Goal: Task Accomplishment & Management: Complete application form

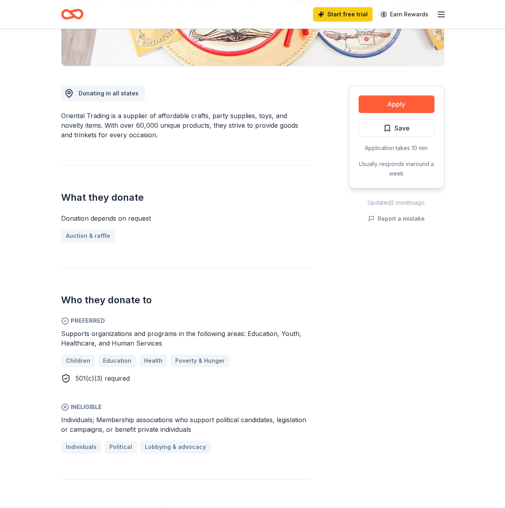
drag, startPoint x: 0, startPoint y: 0, endPoint x: 151, endPoint y: 372, distance: 401.5
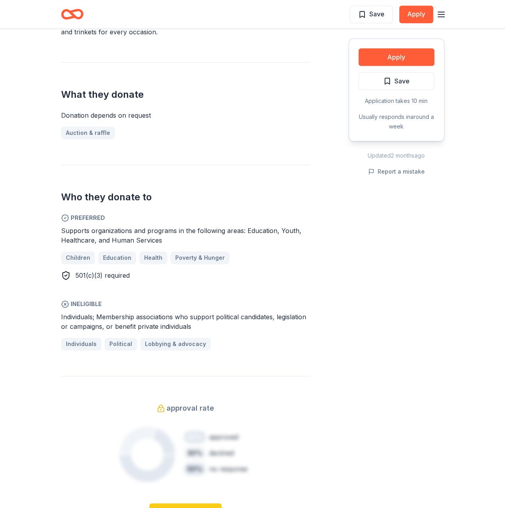
scroll to position [881, 0]
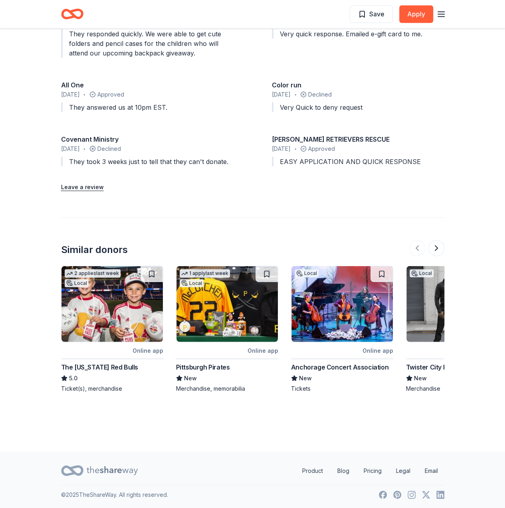
drag, startPoint x: 199, startPoint y: 323, endPoint x: 217, endPoint y: 536, distance: 213.2
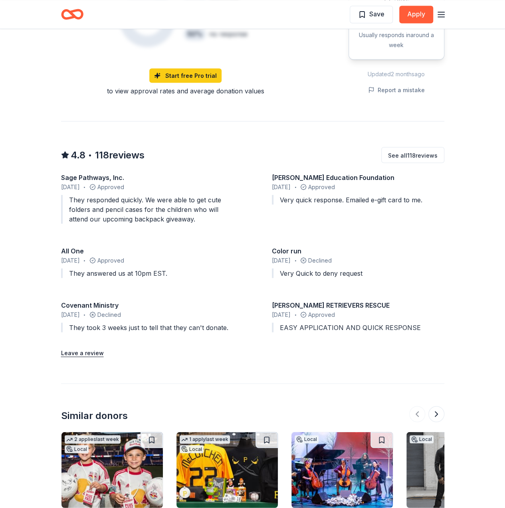
drag, startPoint x: 46, startPoint y: 206, endPoint x: 63, endPoint y: 187, distance: 26.1
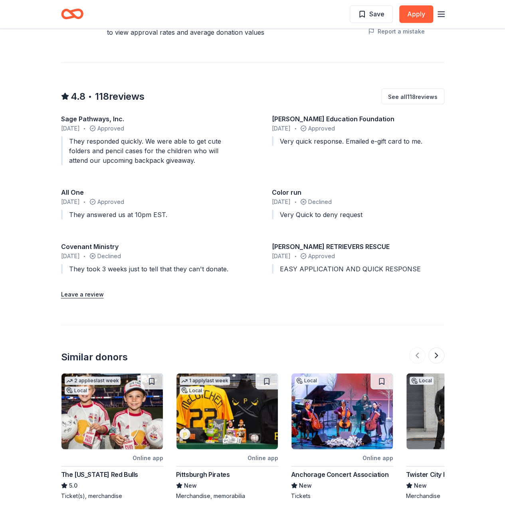
drag, startPoint x: 49, startPoint y: 226, endPoint x: 54, endPoint y: 264, distance: 37.8
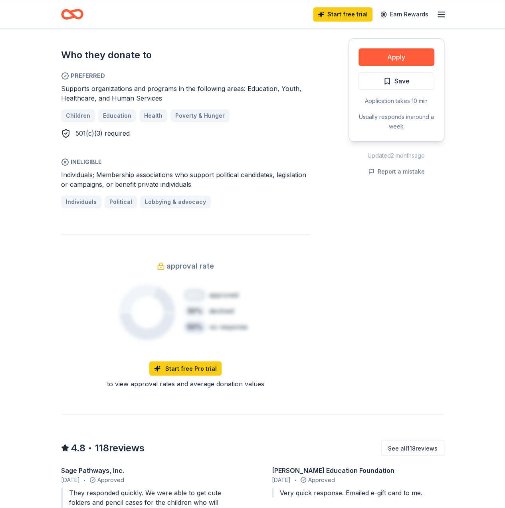
scroll to position [0, 0]
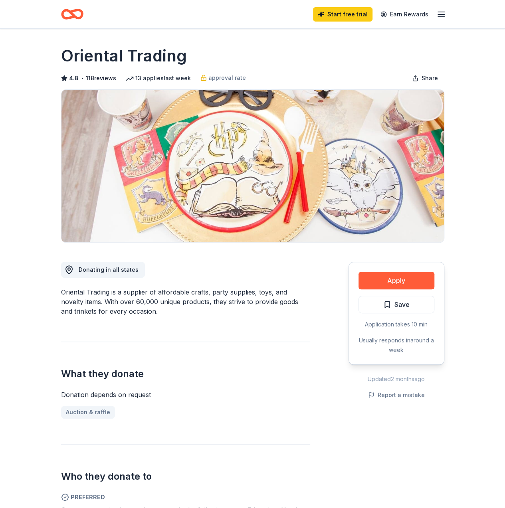
drag, startPoint x: 77, startPoint y: 252, endPoint x: 169, endPoint y: 114, distance: 166.3
click at [81, 16] on icon "Home" at bounding box center [75, 14] width 12 height 8
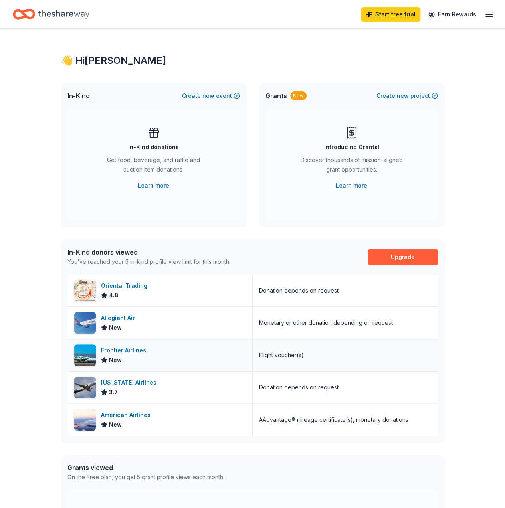
click at [186, 352] on div "Frontier Airlines New" at bounding box center [159, 355] width 185 height 32
drag, startPoint x: 40, startPoint y: 367, endPoint x: 142, endPoint y: 5, distance: 375.9
click at [484, 12] on icon "button" at bounding box center [489, 15] width 10 height 10
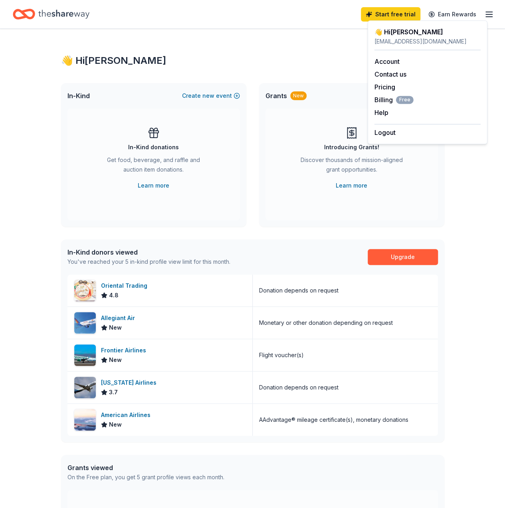
click at [62, 179] on div "In-Kind Create new event In-Kind donations Get food, beverage, and raffle and a…" at bounding box center [153, 155] width 185 height 144
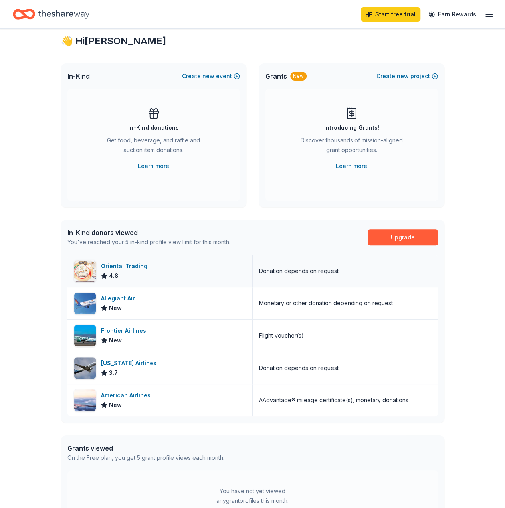
scroll to position [83, 0]
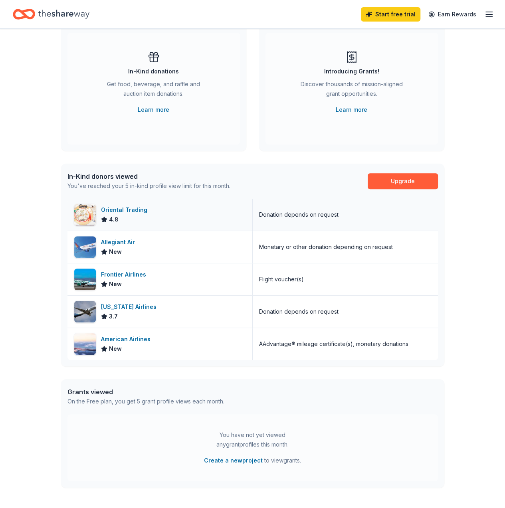
drag, startPoint x: 86, startPoint y: 199, endPoint x: 71, endPoint y: 270, distance: 72.2
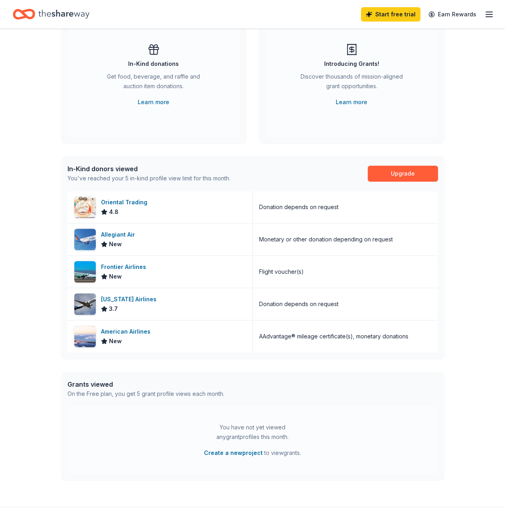
scroll to position [0, 0]
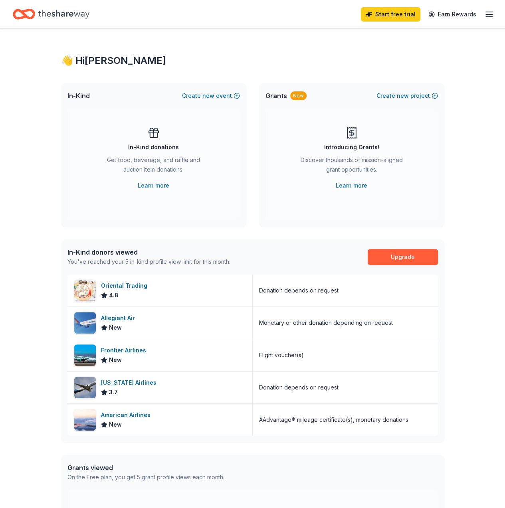
drag, startPoint x: 57, startPoint y: 241, endPoint x: 219, endPoint y: -40, distance: 323.9
click at [77, 15] on icon "Home" at bounding box center [63, 14] width 51 height 16
click at [67, 16] on icon "Home" at bounding box center [63, 14] width 51 height 16
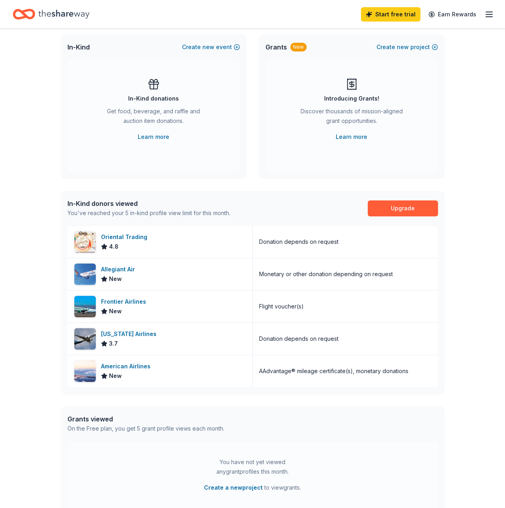
scroll to position [137, 0]
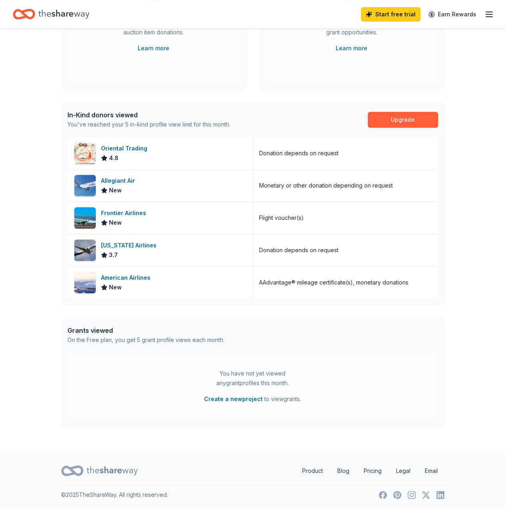
drag, startPoint x: 49, startPoint y: 219, endPoint x: 46, endPoint y: 319, distance: 99.9
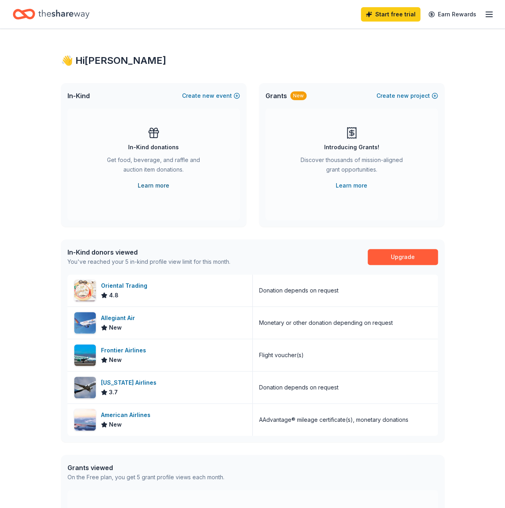
click at [155, 185] on link "Learn more" at bounding box center [154, 186] width 32 height 10
click at [159, 187] on link "Learn more" at bounding box center [154, 186] width 32 height 10
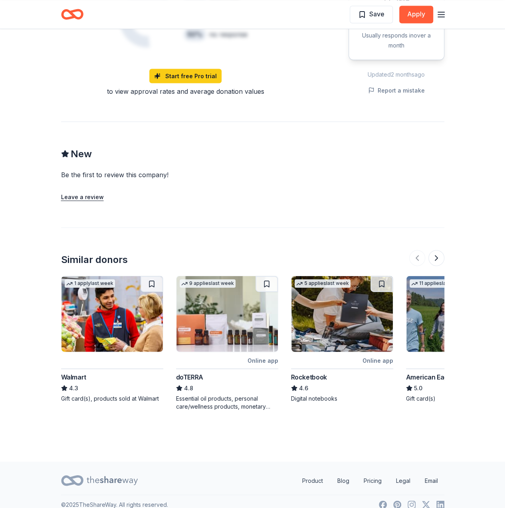
drag, startPoint x: 114, startPoint y: 271, endPoint x: 76, endPoint y: 502, distance: 234.0
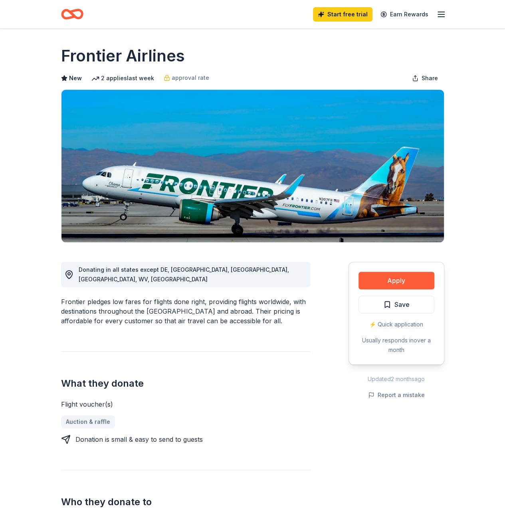
drag, startPoint x: 30, startPoint y: 363, endPoint x: 251, endPoint y: -40, distance: 459.2
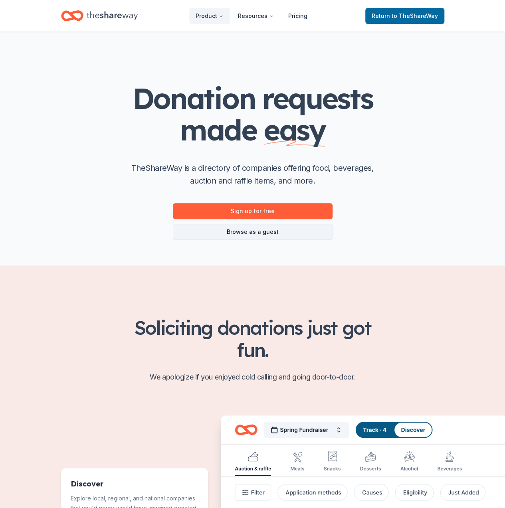
click at [282, 234] on link "Browse as a guest" at bounding box center [253, 232] width 160 height 16
click at [273, 233] on link "Browse as a guest" at bounding box center [253, 232] width 160 height 16
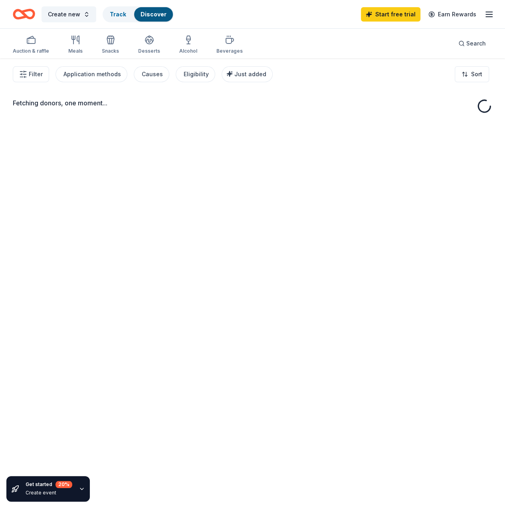
click at [273, 233] on div "Fetching donors, one moment..." at bounding box center [252, 312] width 505 height 508
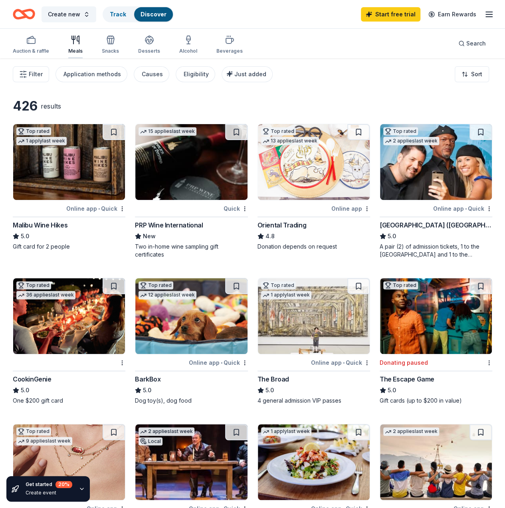
drag, startPoint x: 108, startPoint y: 121, endPoint x: 87, endPoint y: 50, distance: 74.1
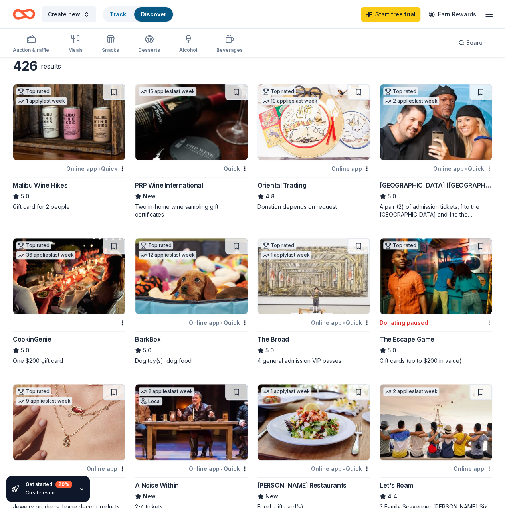
scroll to position [120, 0]
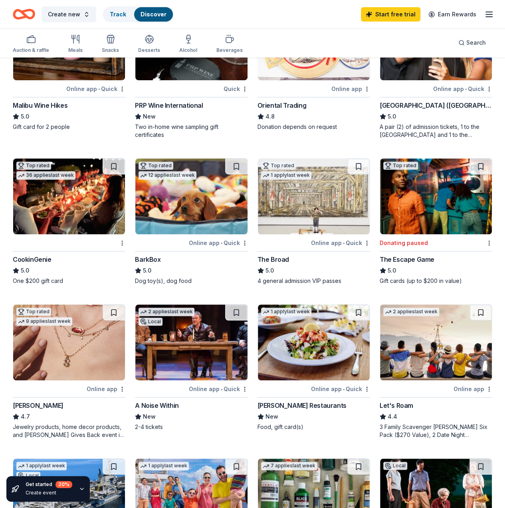
click at [261, 178] on div "1 apply last week" at bounding box center [286, 175] width 50 height 8
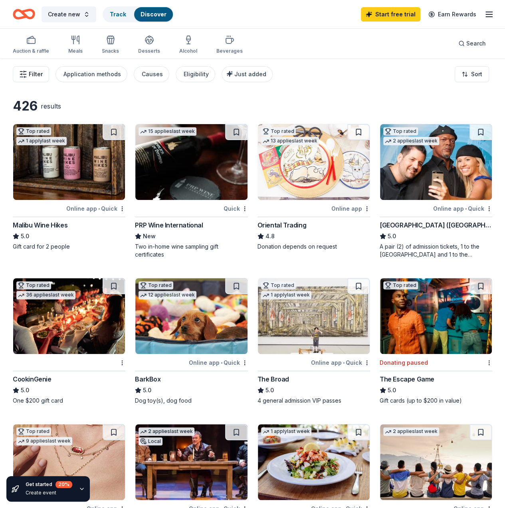
click at [41, 77] on span "Filter" at bounding box center [36, 74] width 14 height 10
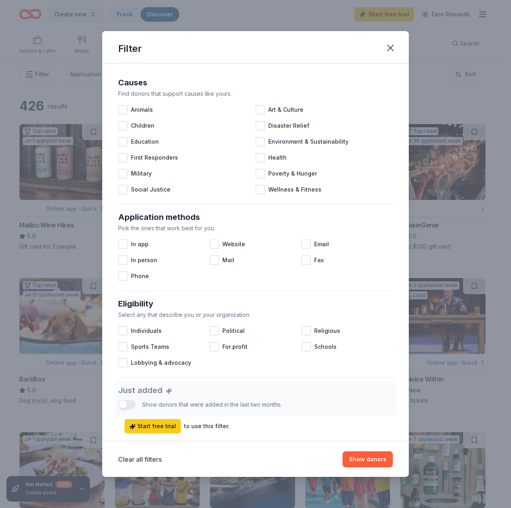
click at [41, 77] on div "Filter Causes Find donors that support causes like yours. Animals Art & Culture…" at bounding box center [255, 254] width 511 height 508
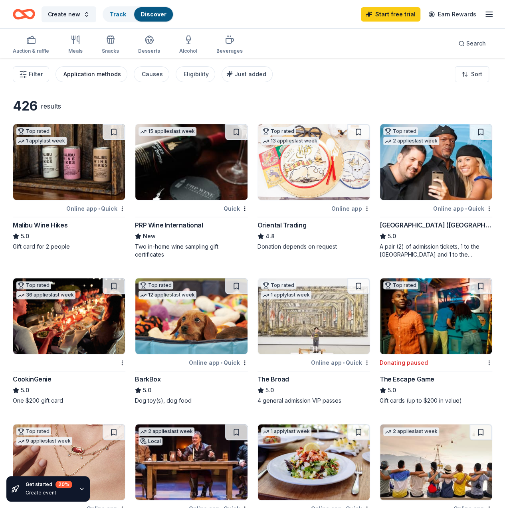
click at [81, 75] on div "Application methods" at bounding box center [93, 74] width 58 height 10
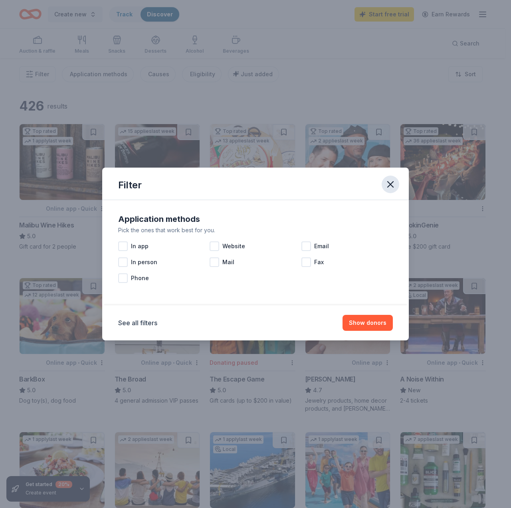
drag, startPoint x: 398, startPoint y: 179, endPoint x: 387, endPoint y: 181, distance: 11.4
click at [397, 179] on div "Filter" at bounding box center [255, 184] width 307 height 32
click at [388, 189] on icon "button" at bounding box center [390, 184] width 11 height 11
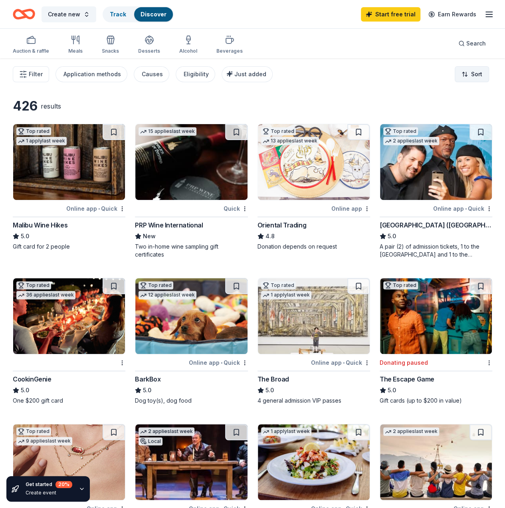
click at [467, 73] on html "Create new Track Discover Start free trial Earn Rewards Auction & raffle Meals …" at bounding box center [252, 254] width 505 height 508
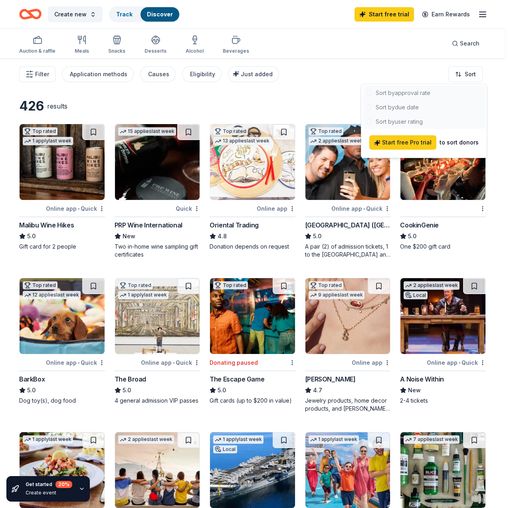
click at [337, 75] on html "Create new Track Discover Start free trial Earn Rewards Auction & raffle Meals …" at bounding box center [255, 254] width 511 height 508
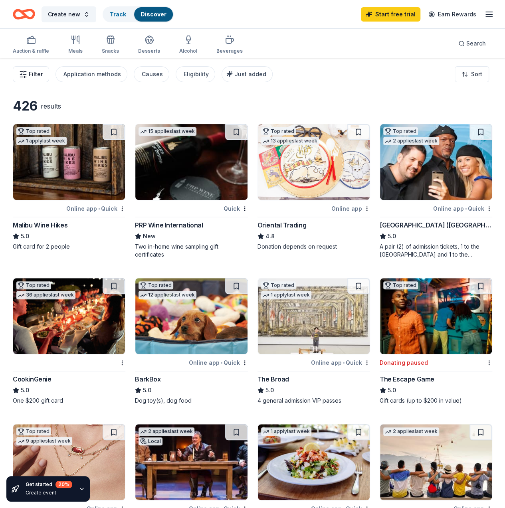
click at [37, 75] on span "Filter" at bounding box center [36, 74] width 14 height 10
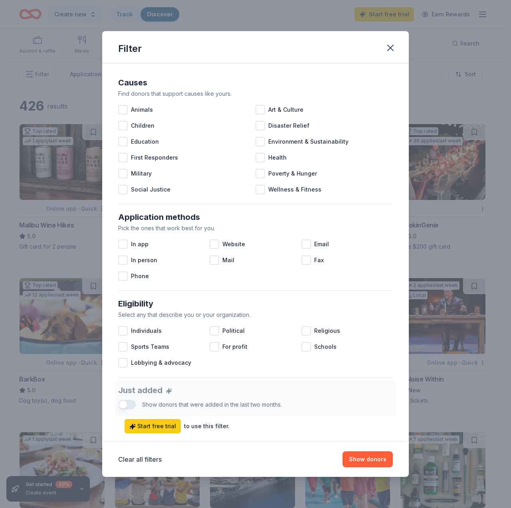
click at [44, 65] on div "Filter Causes Find donors that support causes like yours. Animals Art & Culture…" at bounding box center [255, 254] width 511 height 508
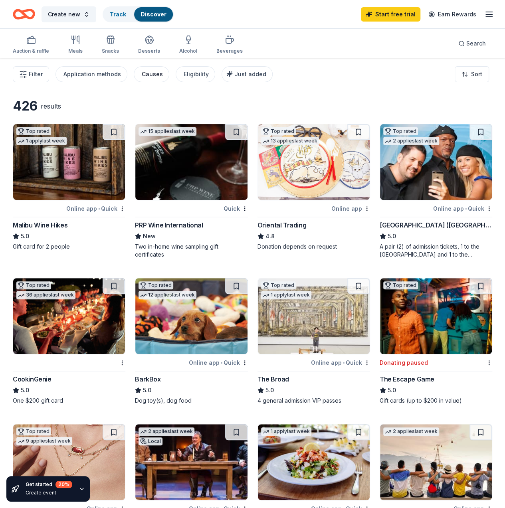
click at [163, 75] on div "Causes" at bounding box center [152, 74] width 21 height 10
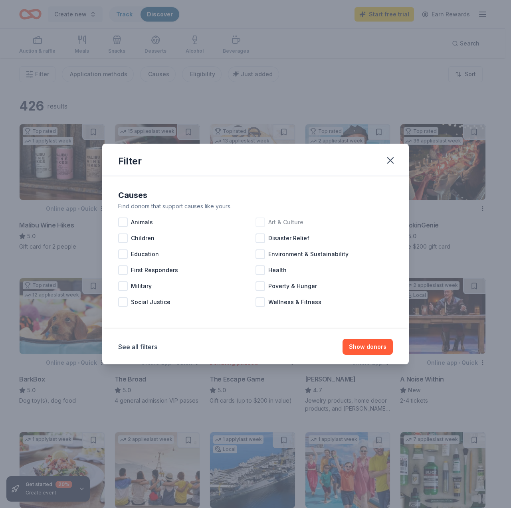
click at [286, 221] on span "Art & Culture" at bounding box center [285, 223] width 35 height 10
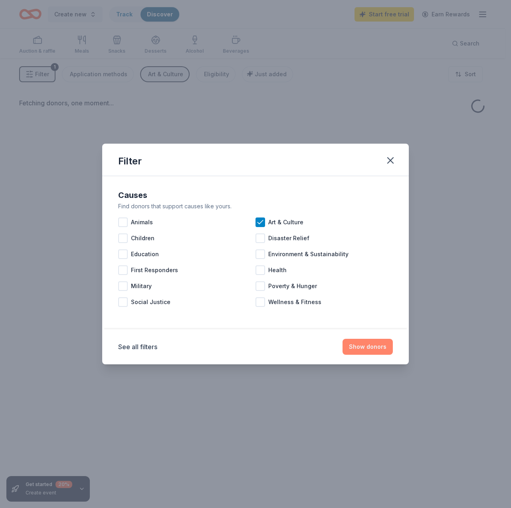
click at [355, 349] on button "Show donors" at bounding box center [368, 347] width 50 height 16
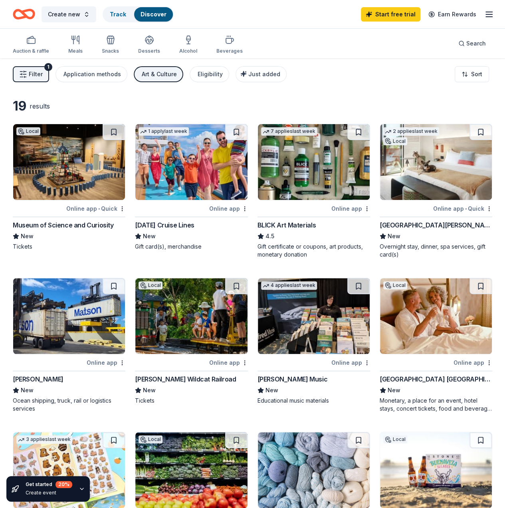
click at [364, 70] on div "Filter 1 Application methods Art & Culture Eligibility Just added Sort" at bounding box center [252, 74] width 505 height 32
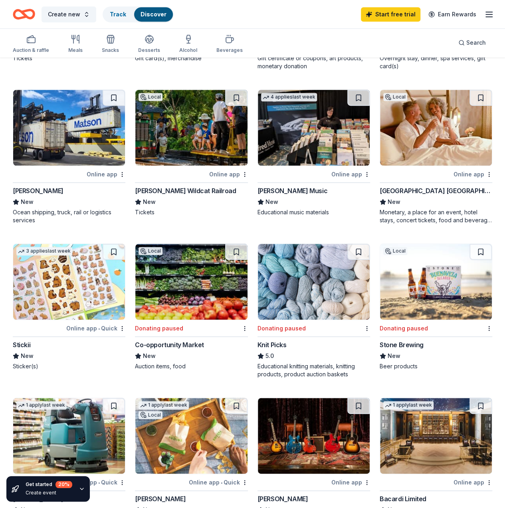
scroll to position [200, 0]
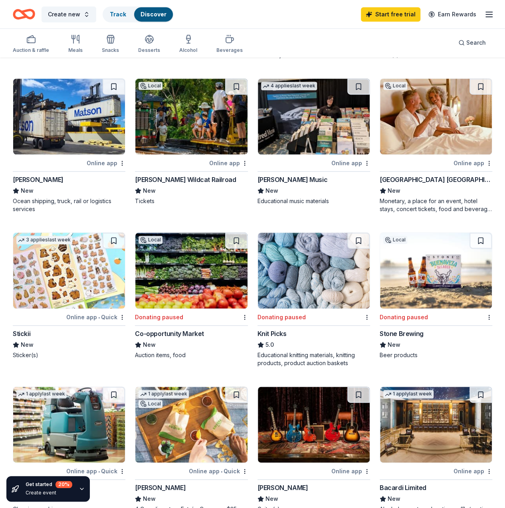
click at [370, 387] on img at bounding box center [314, 425] width 112 height 76
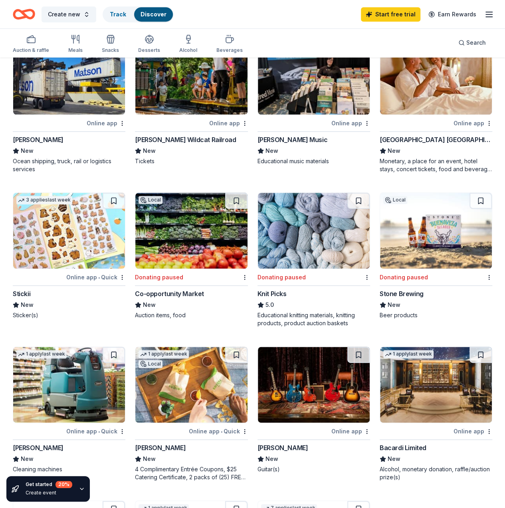
scroll to position [280, 0]
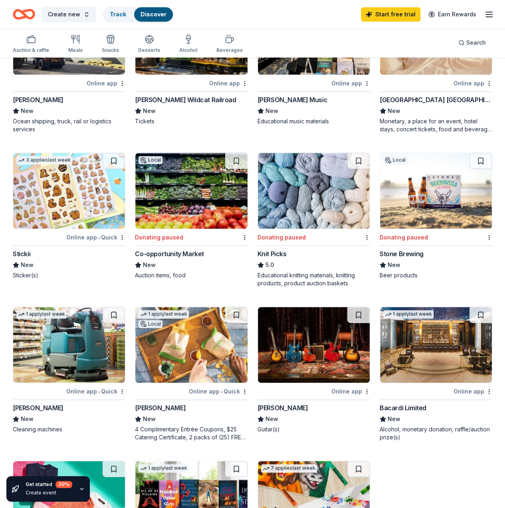
click at [349, 461] on img at bounding box center [314, 499] width 112 height 76
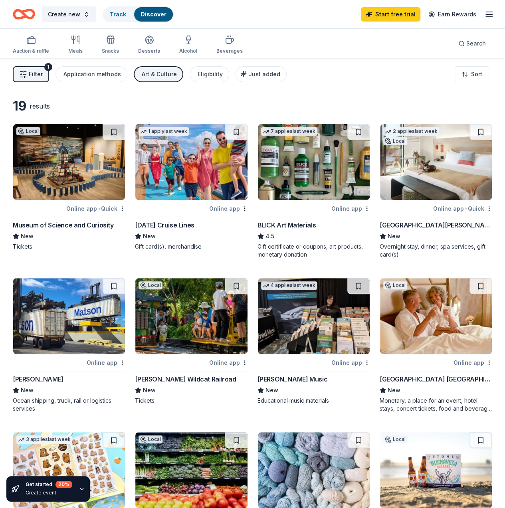
drag, startPoint x: 311, startPoint y: 153, endPoint x: 256, endPoint y: 93, distance: 81.1
click at [153, 69] on button "Art & Culture" at bounding box center [159, 74] width 50 height 16
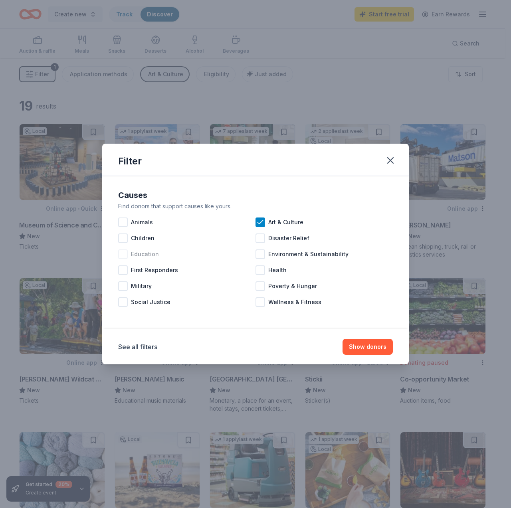
click at [143, 252] on span "Education" at bounding box center [145, 255] width 28 height 10
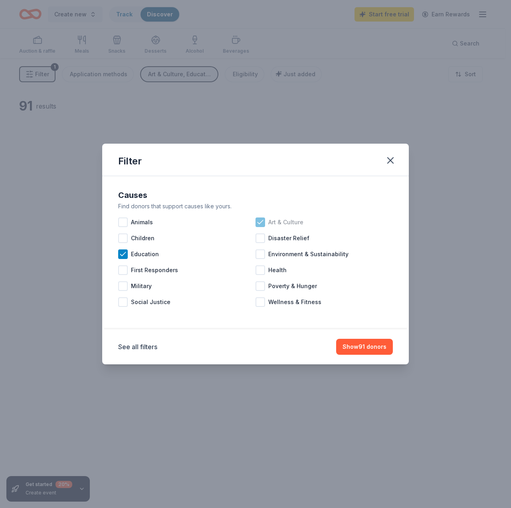
click at [277, 221] on span "Art & Culture" at bounding box center [285, 223] width 35 height 10
drag, startPoint x: 355, startPoint y: 349, endPoint x: 358, endPoint y: 345, distance: 5.5
click at [355, 349] on button "Show donors" at bounding box center [368, 347] width 50 height 16
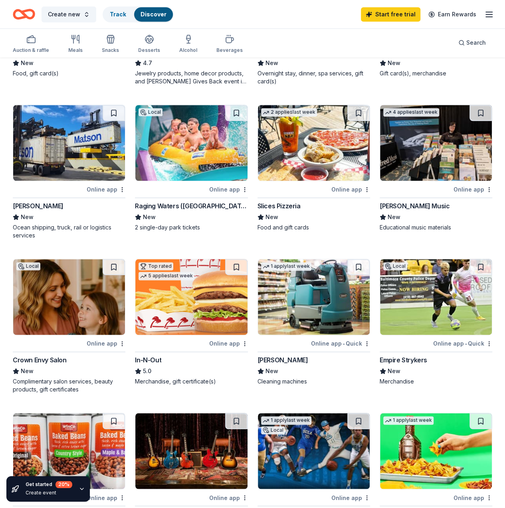
scroll to position [439, 0]
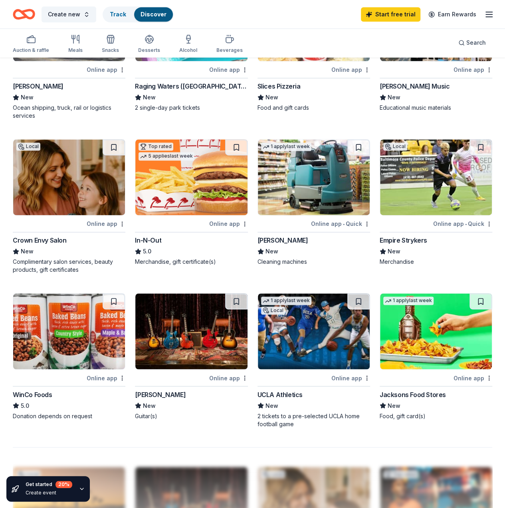
click at [347, 294] on img at bounding box center [314, 332] width 112 height 76
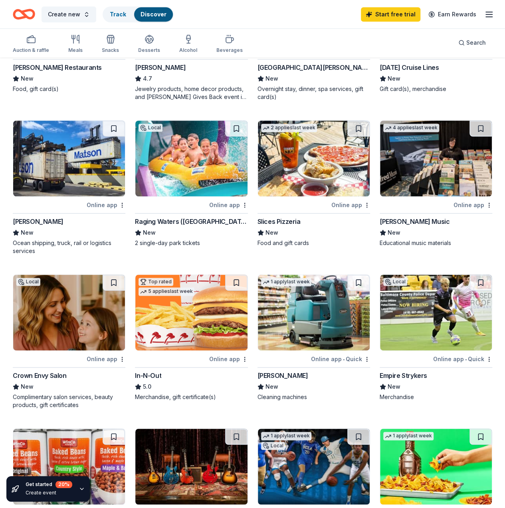
scroll to position [104, 0]
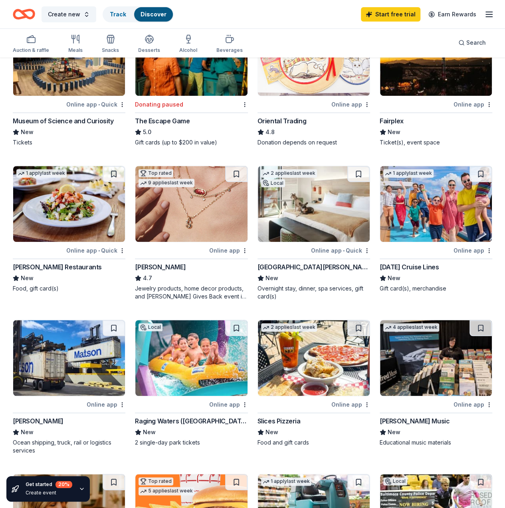
drag, startPoint x: 148, startPoint y: -58, endPoint x: 125, endPoint y: 133, distance: 192.6
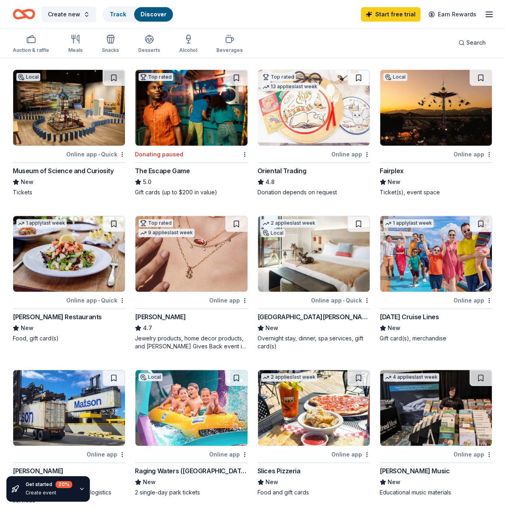
scroll to position [0, 0]
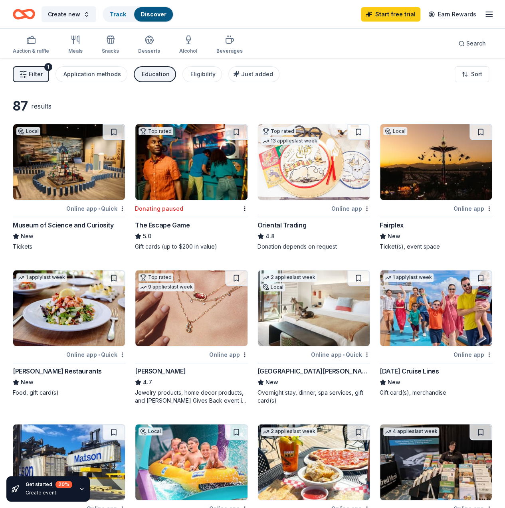
click at [147, 74] on div "Education" at bounding box center [156, 74] width 28 height 10
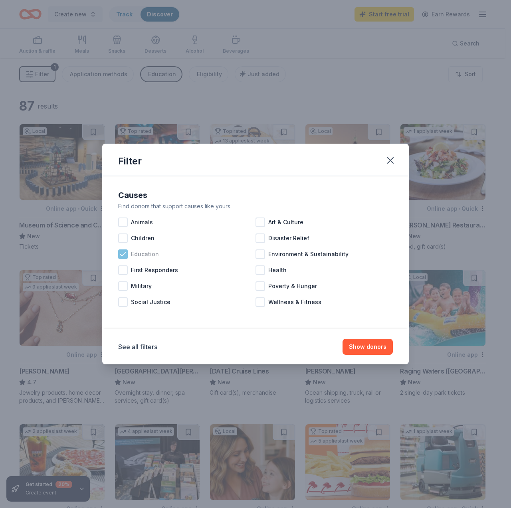
click at [136, 254] on span "Education" at bounding box center [145, 255] width 28 height 10
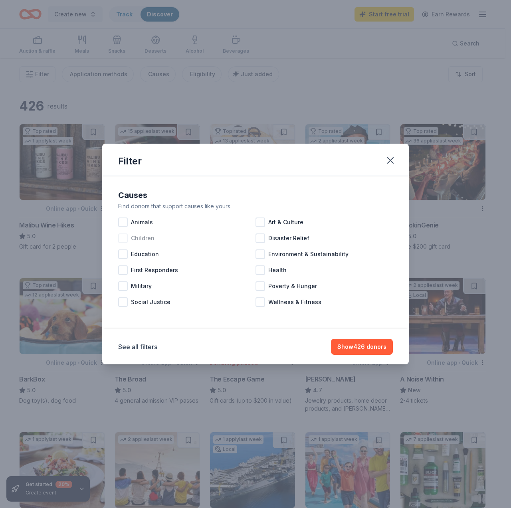
click at [132, 237] on span "Children" at bounding box center [143, 239] width 24 height 10
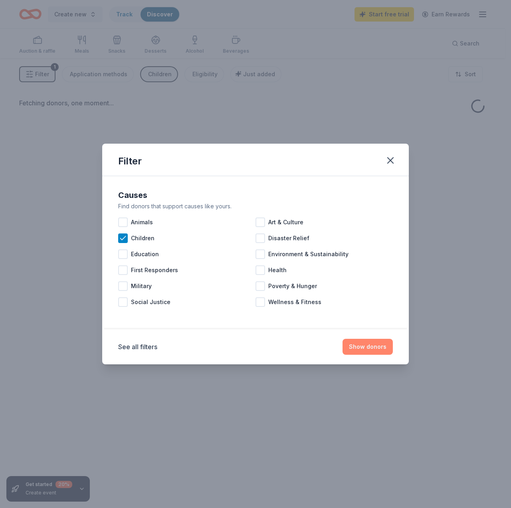
click at [382, 346] on button "Show donors" at bounding box center [368, 347] width 50 height 16
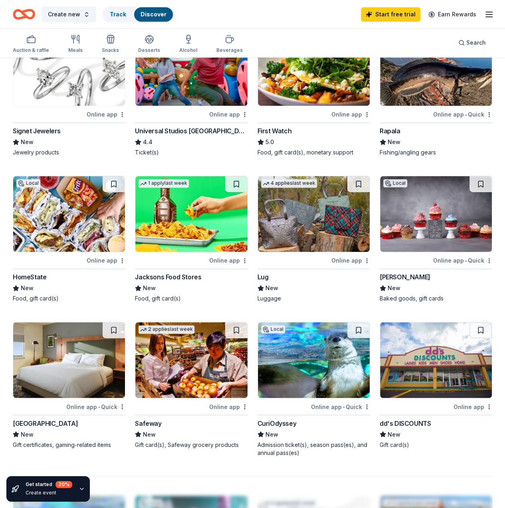
scroll to position [399, 0]
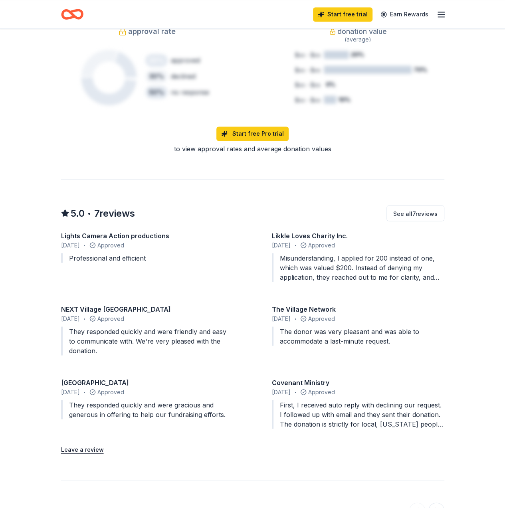
drag, startPoint x: 30, startPoint y: 183, endPoint x: 20, endPoint y: 369, distance: 187.2
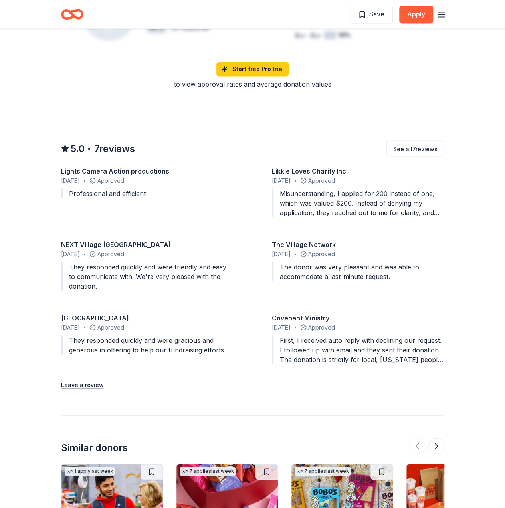
scroll to position [639, 0]
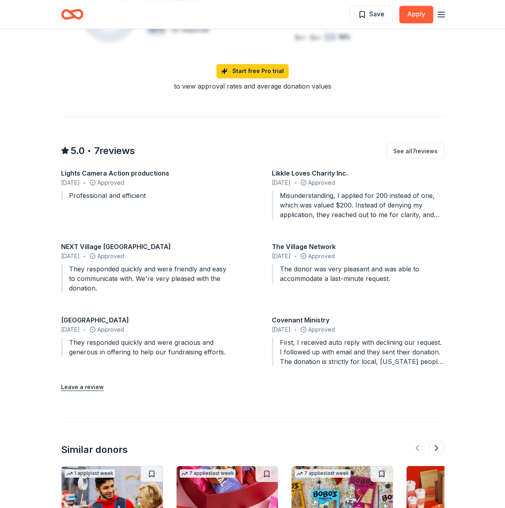
drag, startPoint x: 351, startPoint y: 208, endPoint x: 385, endPoint y: 225, distance: 37.7
click at [385, 225] on div "Lights Camera Action productions August 2025 • Approved Professional and effici…" at bounding box center [252, 268] width 383 height 201
click at [399, 210] on div "Misunderstanding, I applied for 200 instead of one, which was valued $200. Inst…" at bounding box center [358, 205] width 173 height 29
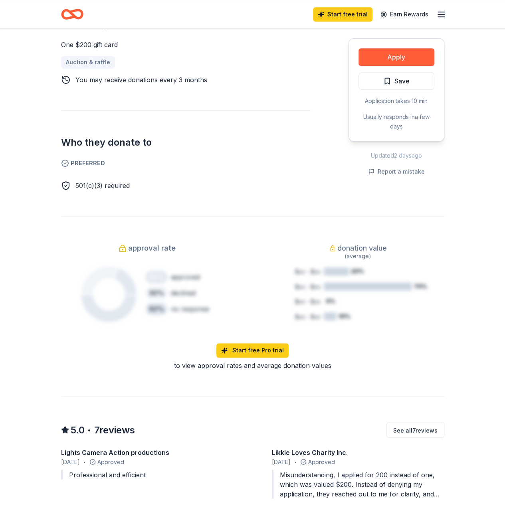
scroll to position [105, 0]
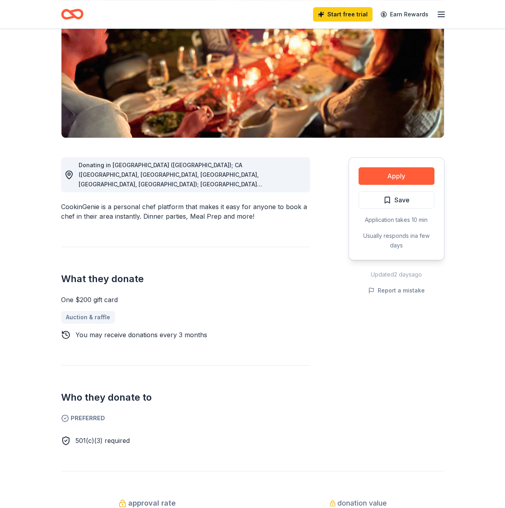
drag, startPoint x: 431, startPoint y: 253, endPoint x: 431, endPoint y: -27, distance: 279.6
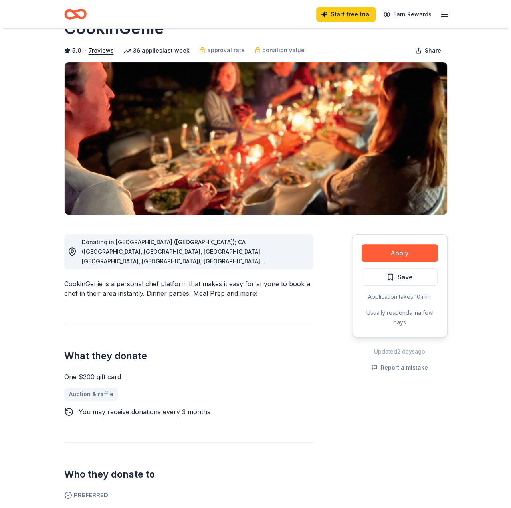
scroll to position [40, 0]
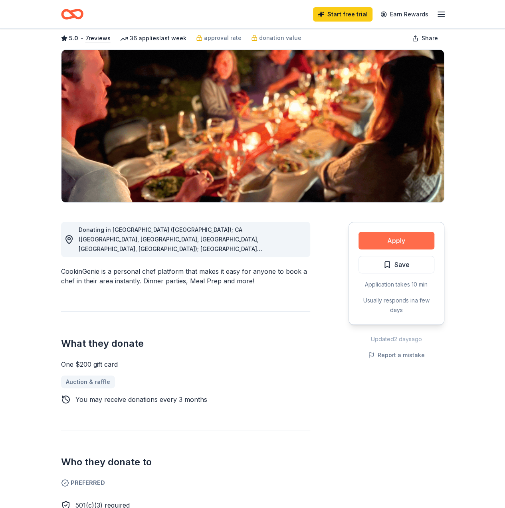
click at [391, 238] on button "Apply" at bounding box center [397, 241] width 76 height 18
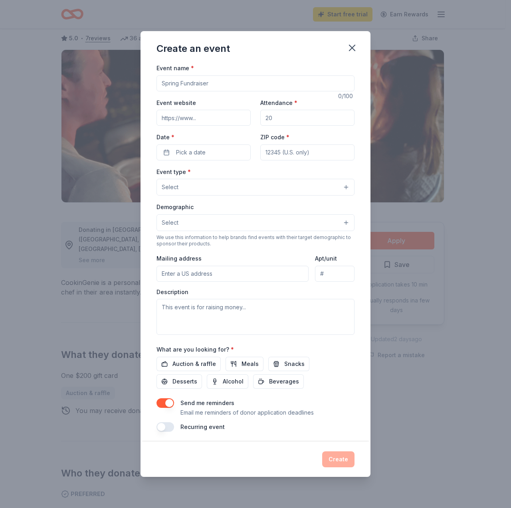
scroll to position [1, 0]
click at [356, 50] on icon "button" at bounding box center [352, 47] width 11 height 11
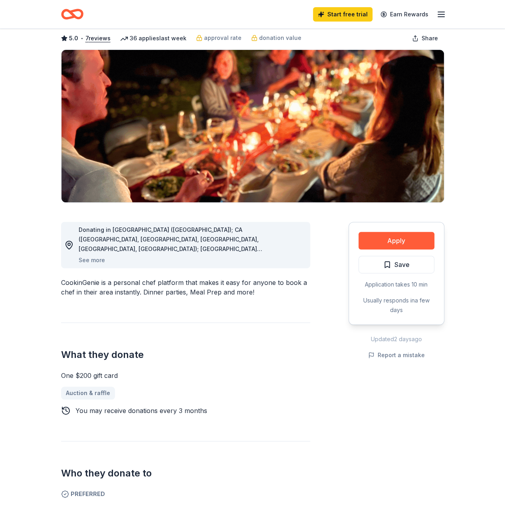
drag, startPoint x: 85, startPoint y: 287, endPoint x: 108, endPoint y: 287, distance: 23.2
click at [408, 232] on button "Apply" at bounding box center [397, 241] width 76 height 18
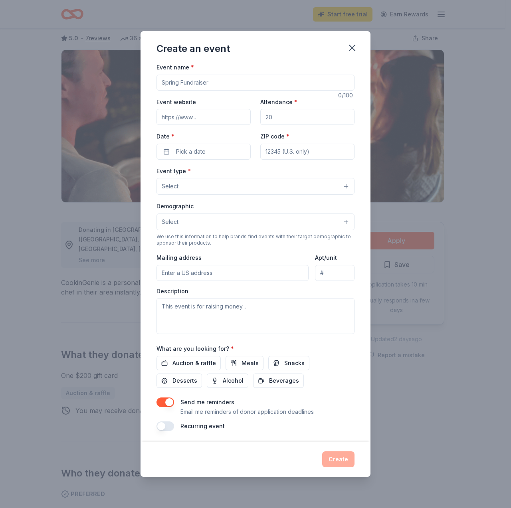
scroll to position [0, 0]
click at [192, 94] on div "Event name * 0 /100 Event website Attendance * Date * Pick a date ZIP code * Ev…" at bounding box center [256, 247] width 198 height 369
click at [203, 85] on input "Event name *" at bounding box center [256, 83] width 198 height 16
type input "Encore"
click at [298, 119] on input "Attendance *" at bounding box center [307, 118] width 94 height 16
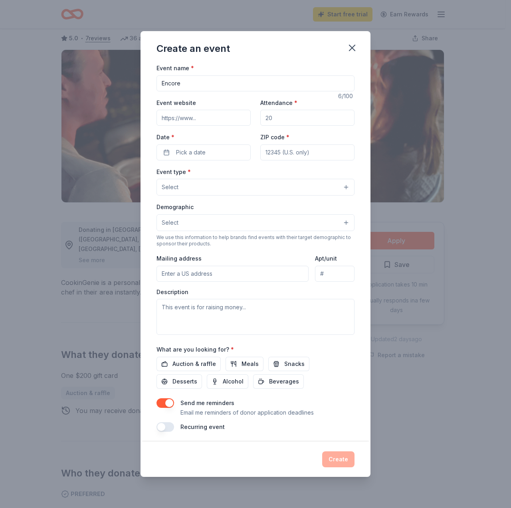
click at [298, 119] on input "Attendance *" at bounding box center [307, 118] width 94 height 16
type input "500"
click at [274, 151] on input "ZIP code *" at bounding box center [307, 153] width 94 height 16
click at [213, 185] on button "Select" at bounding box center [256, 187] width 198 height 17
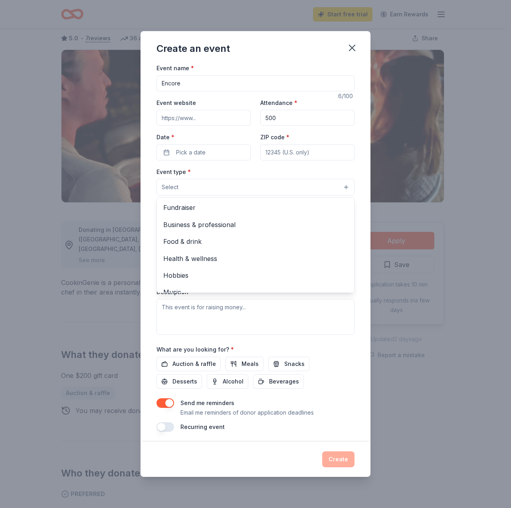
click at [213, 118] on div "Event name * Encore 6 /100 Event website Attendance * 500 Date * Pick a date ZI…" at bounding box center [256, 247] width 198 height 369
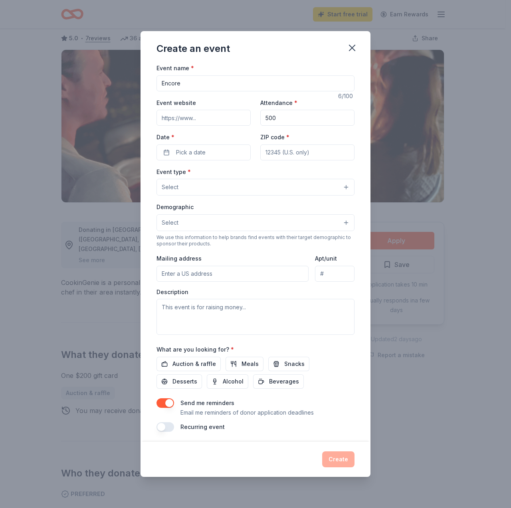
click at [202, 110] on input "Event website" at bounding box center [204, 118] width 94 height 16
paste input "https://ictlongbeach.org/encore-2/"
type input "https://ictlongbeach.org/encore-2/"
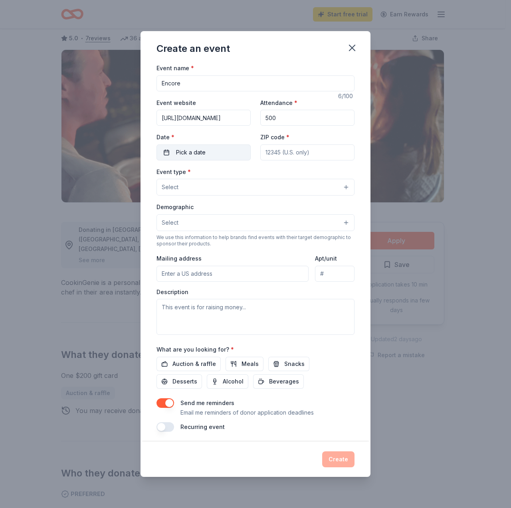
click at [214, 149] on button "Pick a date" at bounding box center [204, 153] width 94 height 16
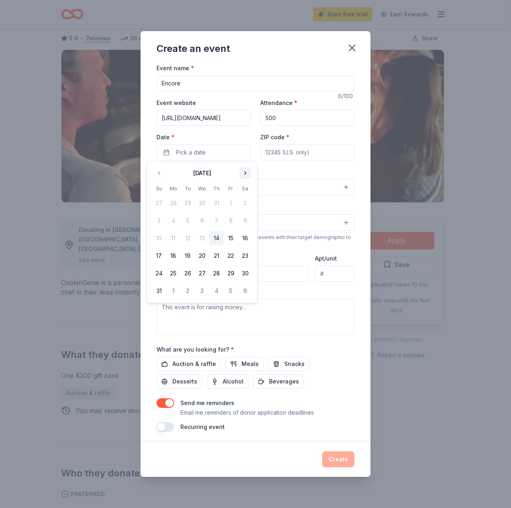
click at [246, 168] on button "Go to next month" at bounding box center [245, 173] width 11 height 11
click at [228, 220] on button "10" at bounding box center [231, 221] width 14 height 14
click at [200, 220] on button "8" at bounding box center [202, 221] width 14 height 14
click at [298, 153] on input "ZIP code *" at bounding box center [307, 153] width 94 height 16
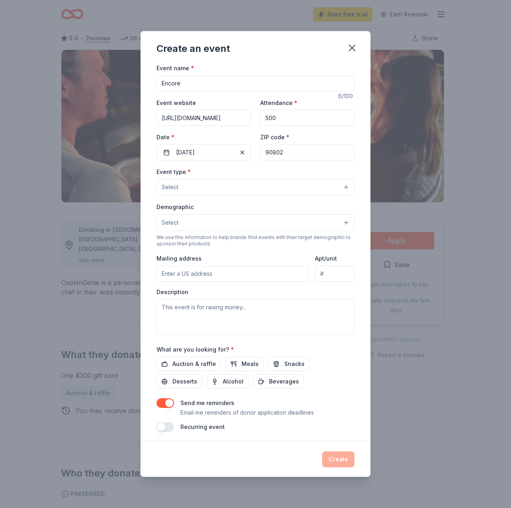
type input "90802"
click at [290, 186] on button "Select" at bounding box center [256, 187] width 198 height 17
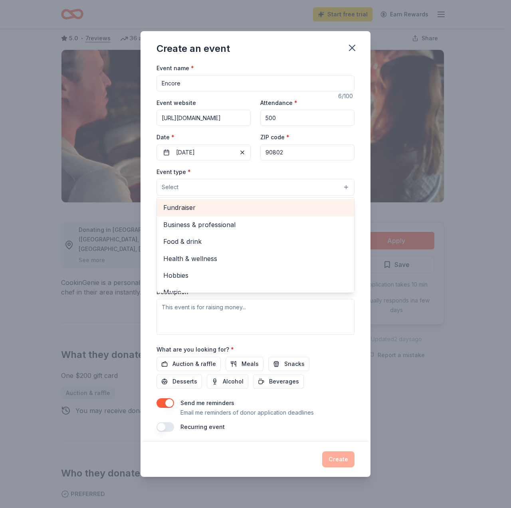
click at [244, 211] on span "Fundraiser" at bounding box center [255, 207] width 185 height 10
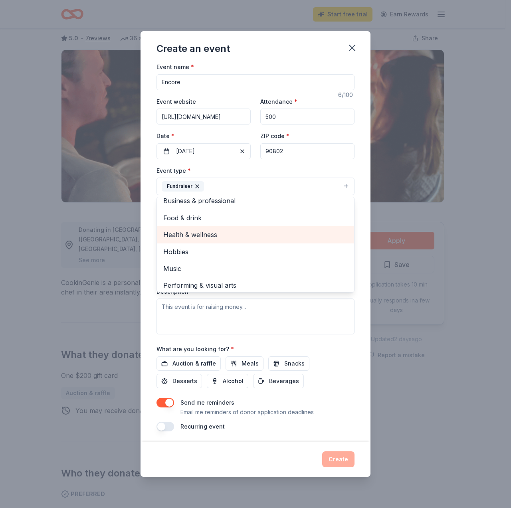
scroll to position [9, 0]
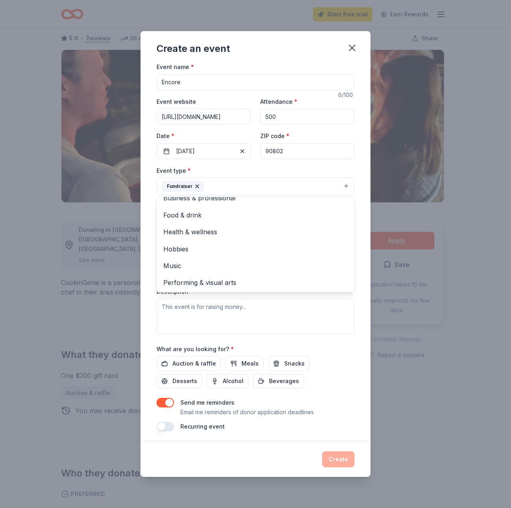
click at [245, 166] on div "Event type * Fundraiser Business & professional Food & drink Health & wellness …" at bounding box center [256, 181] width 198 height 30
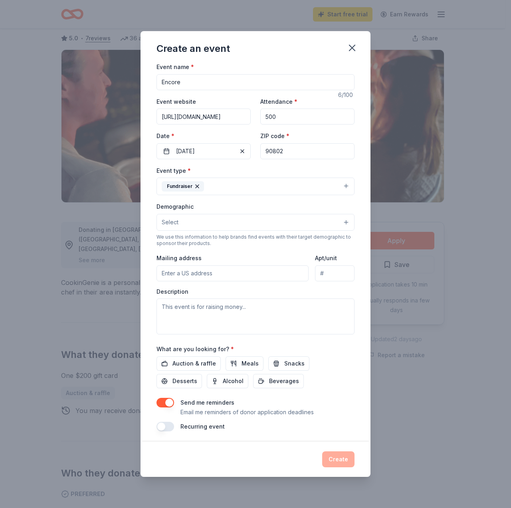
click at [222, 216] on button "Select" at bounding box center [256, 222] width 198 height 17
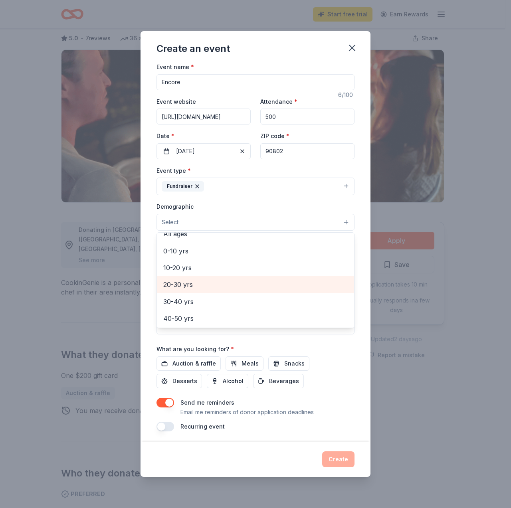
scroll to position [0, 0]
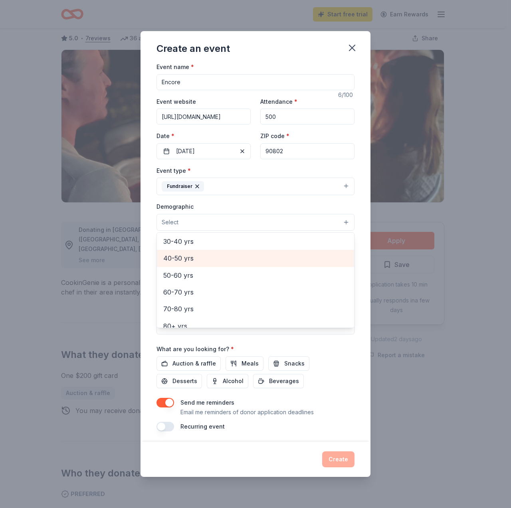
click at [196, 260] on span "40-50 yrs" at bounding box center [255, 258] width 185 height 10
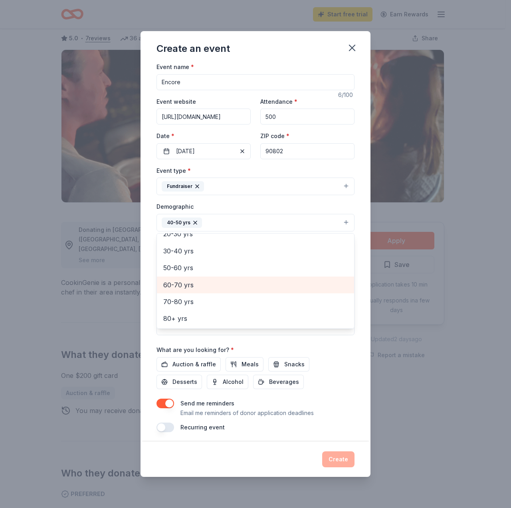
scroll to position [2, 0]
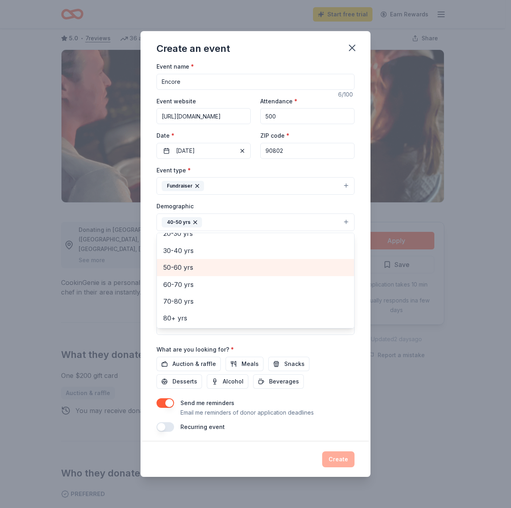
click at [190, 268] on span "50-60 yrs" at bounding box center [255, 267] width 185 height 10
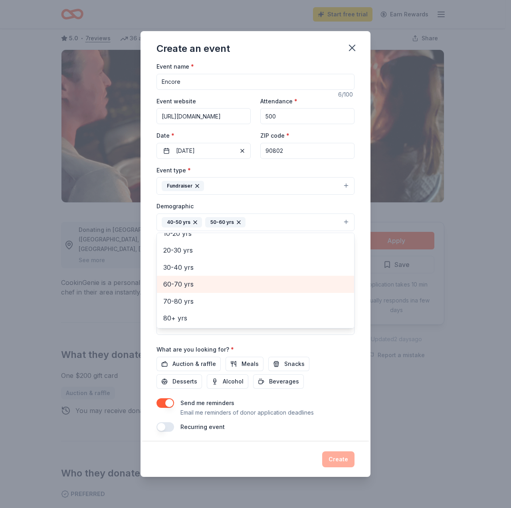
click at [208, 284] on span "60-70 yrs" at bounding box center [255, 284] width 185 height 10
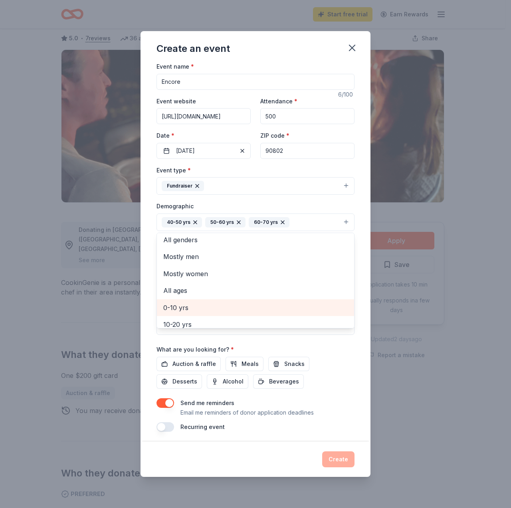
scroll to position [0, 0]
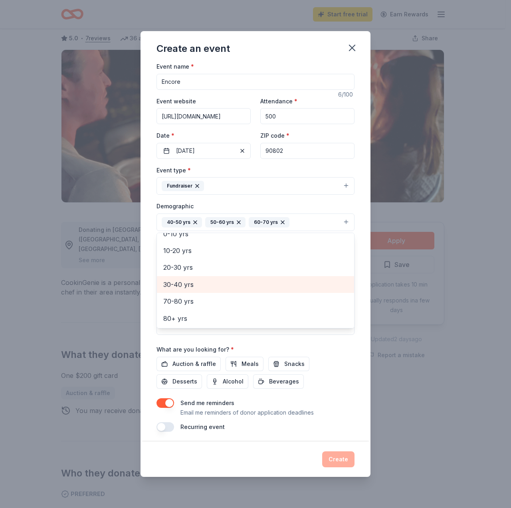
click at [203, 280] on span "30-40 yrs" at bounding box center [255, 285] width 185 height 10
click at [268, 198] on div "Event type * Fundraiser Demographic 40-50 yrs 50-60 yrs 60-70 yrs 30-40 yrs All…" at bounding box center [256, 250] width 198 height 170
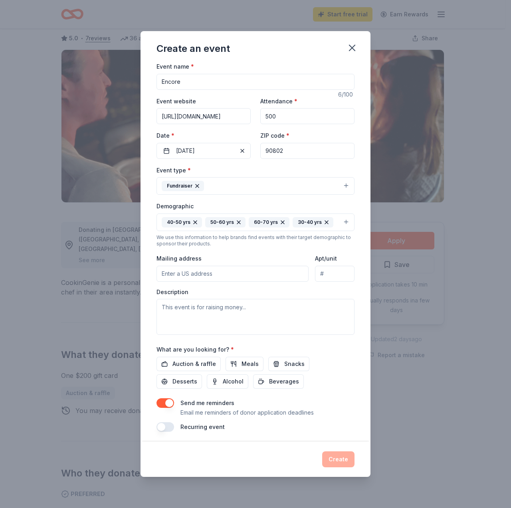
click at [215, 276] on input "Mailing address" at bounding box center [233, 274] width 152 height 16
click at [262, 277] on input "67 Long Beach Blvd" at bounding box center [233, 274] width 152 height 16
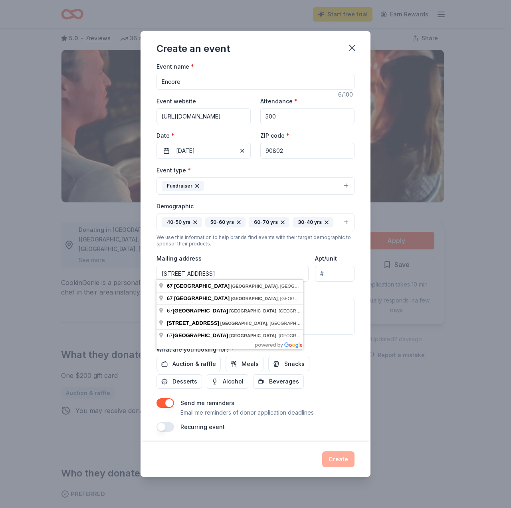
type input "67 Long Beach Boulevard, Long Beach, CA, 90802"
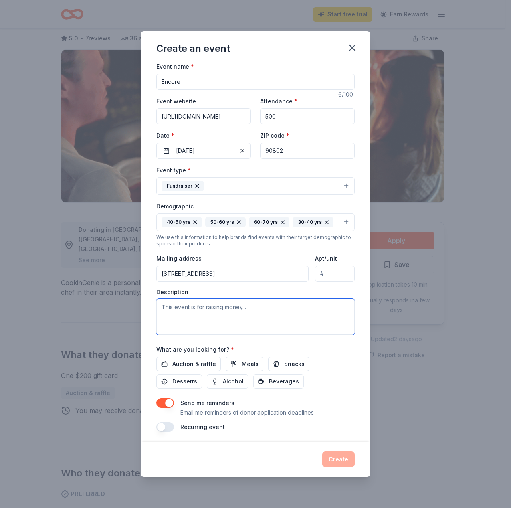
click at [244, 307] on textarea at bounding box center [256, 317] width 198 height 36
click at [189, 361] on span "Auction & raffle" at bounding box center [195, 364] width 44 height 10
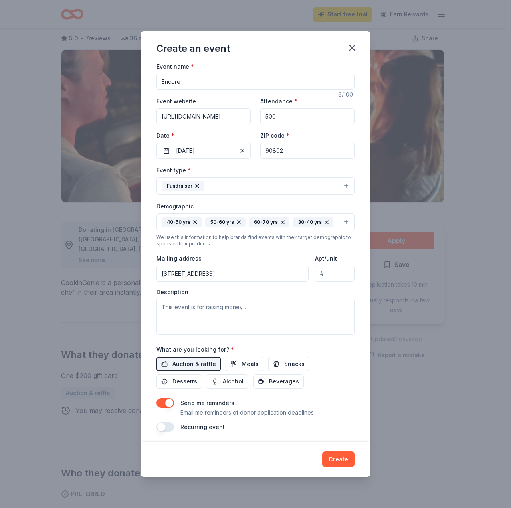
click at [166, 400] on button "button" at bounding box center [166, 404] width 18 height 10
click at [164, 405] on button "button" at bounding box center [166, 404] width 18 height 10
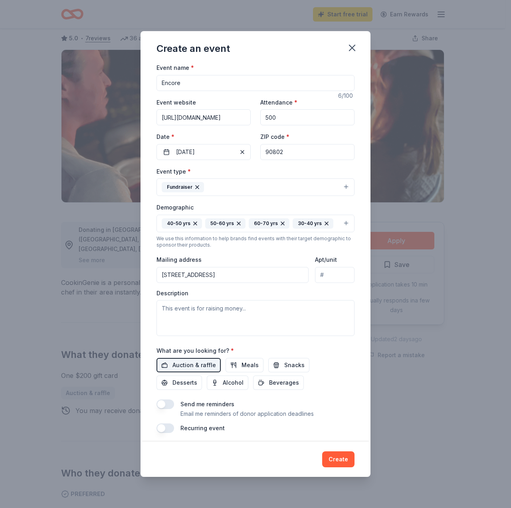
scroll to position [0, 0]
click at [173, 324] on textarea at bounding box center [256, 319] width 198 height 36
click at [181, 316] on textarea at bounding box center [256, 319] width 198 height 36
paste textarea "International City Theatre, a non-profit, award-winning professional regional t…"
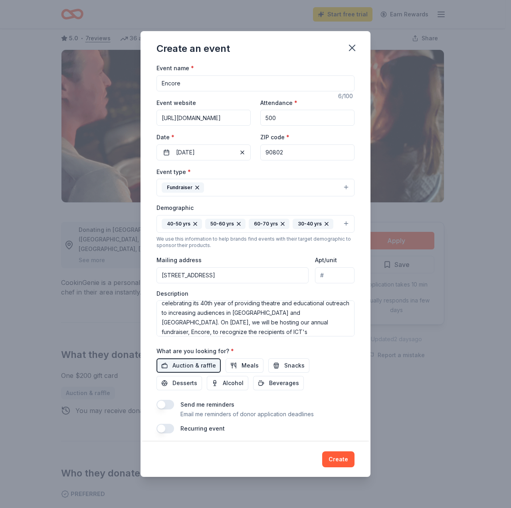
scroll to position [58, 0]
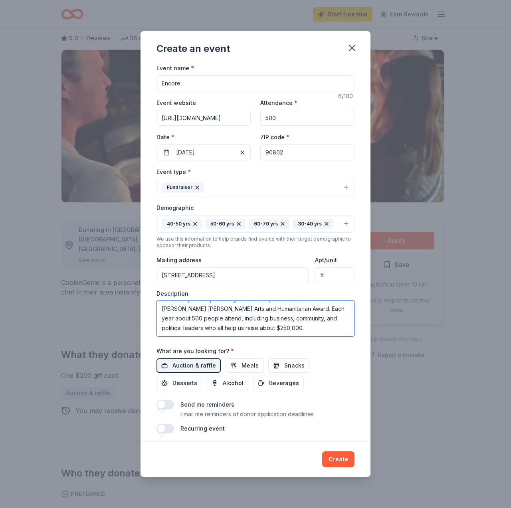
click at [267, 329] on textarea "International City Theatre, a non-profit, award-winning professional regional t…" at bounding box center [256, 319] width 198 height 36
paste textarea "ICT will host an exciting live auction during the event, featuring unique items…"
type textarea "International City Theatre, a non-profit, award-winning professional regional t…"
click at [339, 454] on button "Create" at bounding box center [338, 460] width 32 height 16
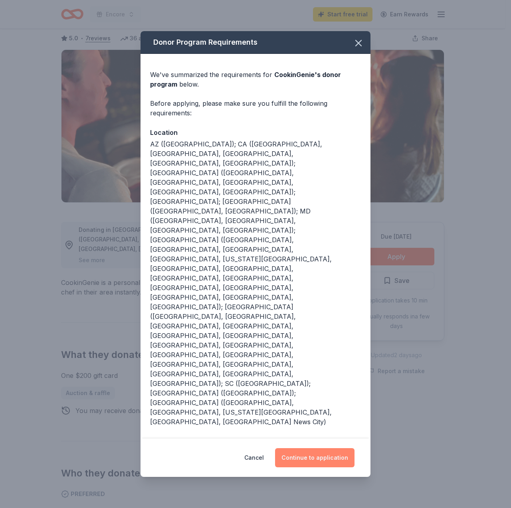
click at [303, 449] on button "Continue to application" at bounding box center [314, 458] width 79 height 19
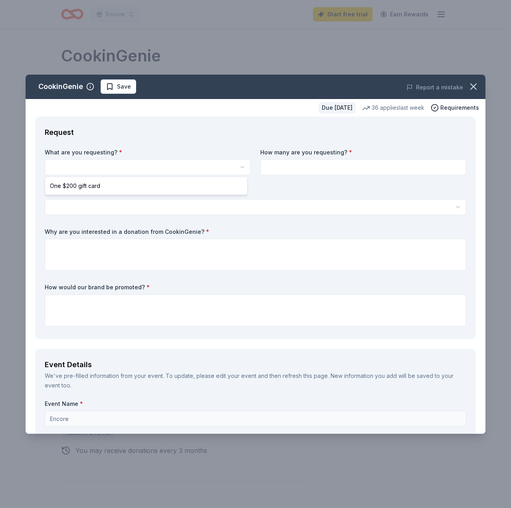
click at [109, 170] on html "Encore Start free trial Earn Rewards Due in 48 days Share CookinGenie 5.0 • 7 r…" at bounding box center [255, 254] width 511 height 508
select select "One $200 gift card"
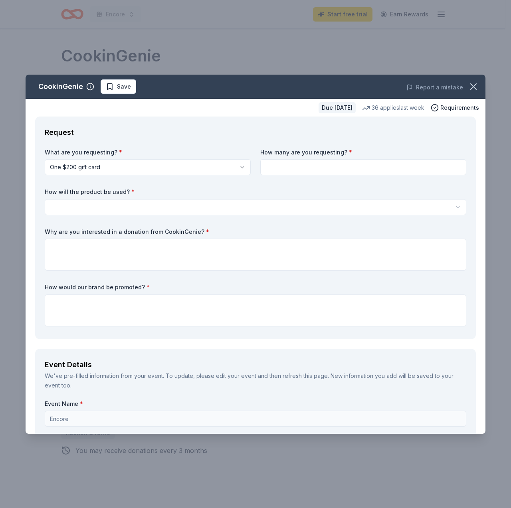
click at [367, 155] on label "How many are you requesting? *" at bounding box center [363, 153] width 206 height 8
click at [359, 164] on input at bounding box center [363, 167] width 206 height 16
type input "1"
click at [133, 199] on html "Encore Start free trial Earn Rewards Due in 48 days Share CookinGenie 5.0 • 7 r…" at bounding box center [255, 254] width 511 height 508
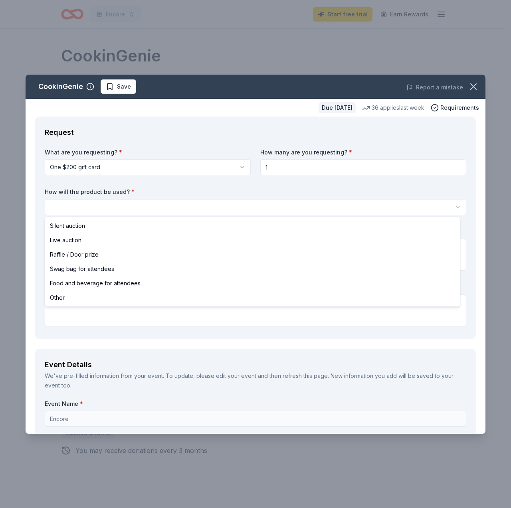
select select "liveAuction"
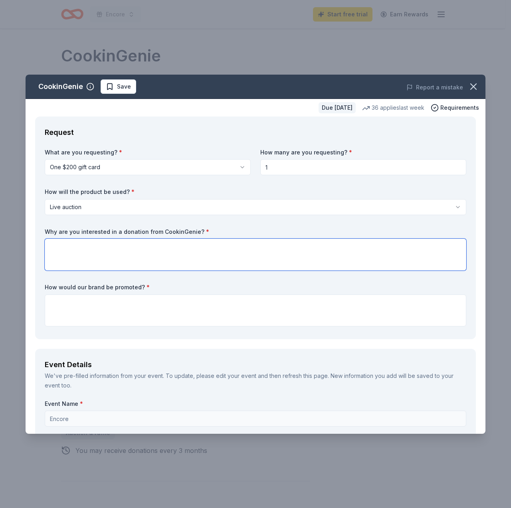
click at [83, 262] on textarea at bounding box center [256, 255] width 422 height 32
click at [265, 253] on textarea "We believe that CookinGenie's services fit the demographic of our" at bounding box center [256, 255] width 422 height 32
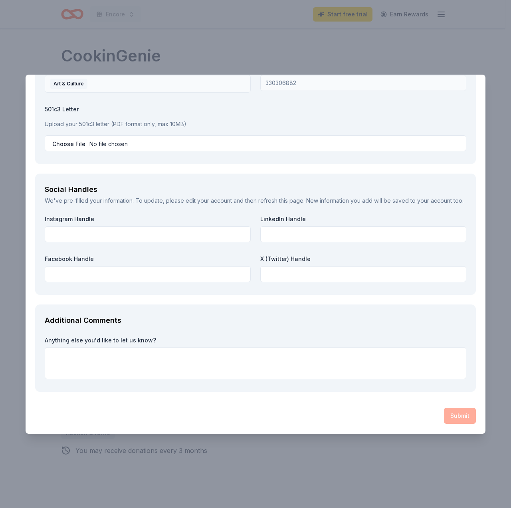
type textarea "We believe that CookinGenie's services fit the demographic of our fundraiser's …"
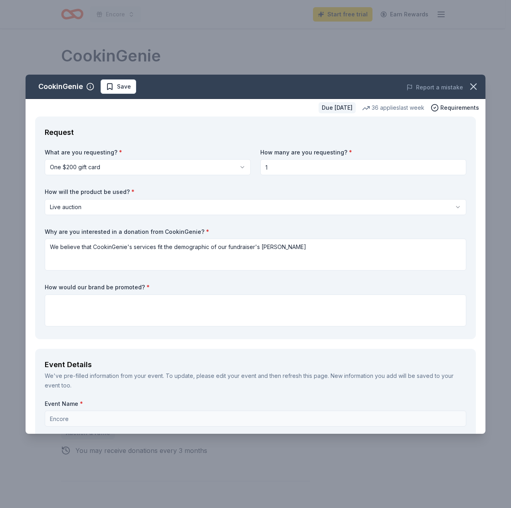
drag, startPoint x: 158, startPoint y: 337, endPoint x: 152, endPoint y: 111, distance: 225.7
click at [441, 108] on span "Requirements" at bounding box center [460, 108] width 39 height 10
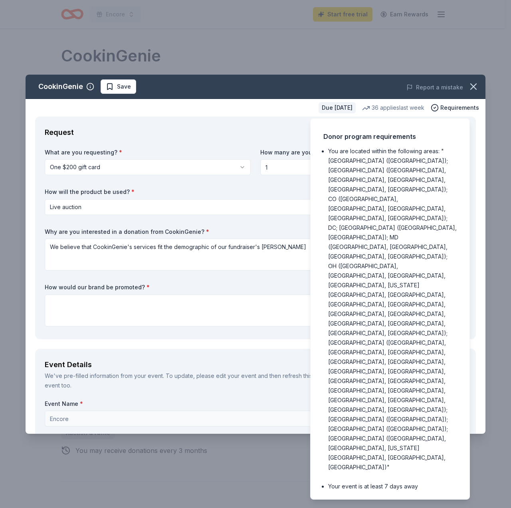
click at [336, 105] on div "Due in 48 days" at bounding box center [337, 107] width 37 height 11
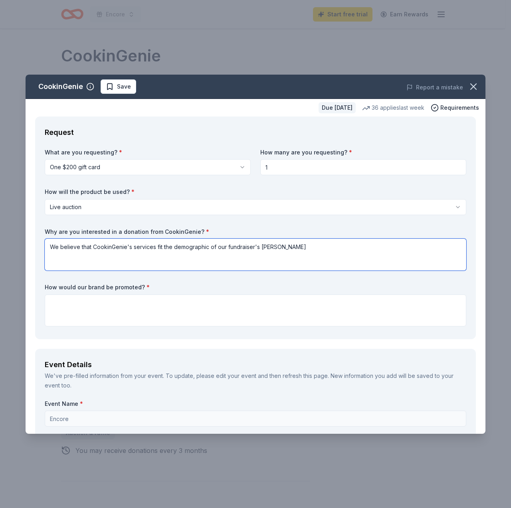
drag, startPoint x: 329, startPoint y: 248, endPoint x: -34, endPoint y: 248, distance: 362.6
click at [0, 248] on html "Encore Start free trial Earn Rewards Due in 48 days Share CookinGenie 5.0 • 7 r…" at bounding box center [255, 254] width 511 height 508
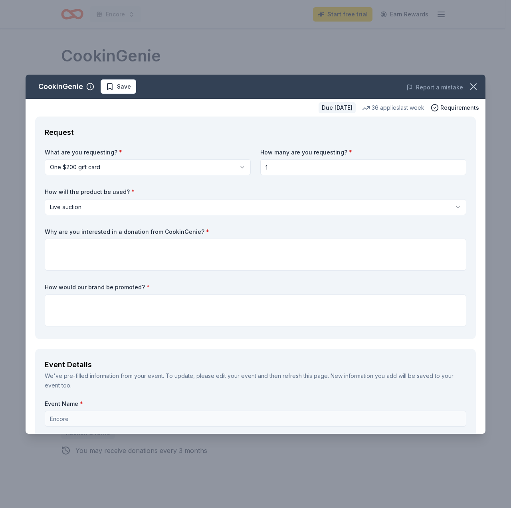
click at [260, 232] on label "Why are you interested in a donation from CookinGenie? *" at bounding box center [256, 232] width 422 height 8
click at [280, 292] on div "How would our brand be promoted? *" at bounding box center [256, 305] width 422 height 43
click at [299, 65] on div "CookinGenie Save Report a mistake Due in 48 days 36 applies last week Requireme…" at bounding box center [255, 254] width 511 height 508
click at [468, 89] on icon "button" at bounding box center [473, 86] width 11 height 11
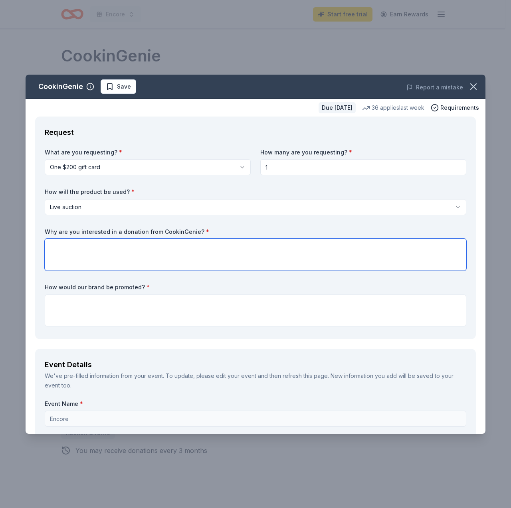
drag, startPoint x: 78, startPoint y: 249, endPoint x: 117, endPoint y: 239, distance: 39.9
click at [78, 249] on textarea at bounding box center [256, 255] width 422 height 32
paste textarea "We think that CookinGenie’s services match the interests of our fundraiser’s au…"
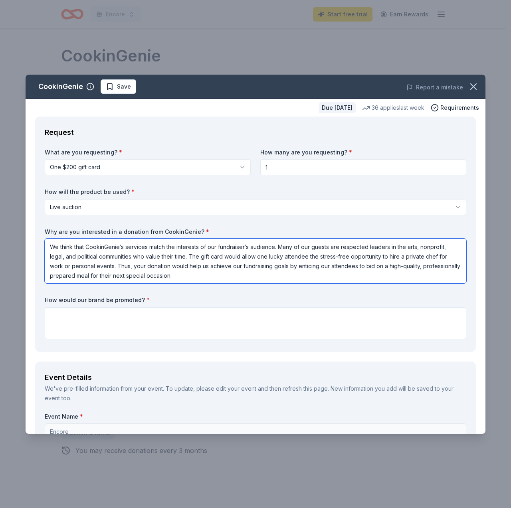
type textarea "We think that CookinGenie’s services match the interests of our fundraiser’s au…"
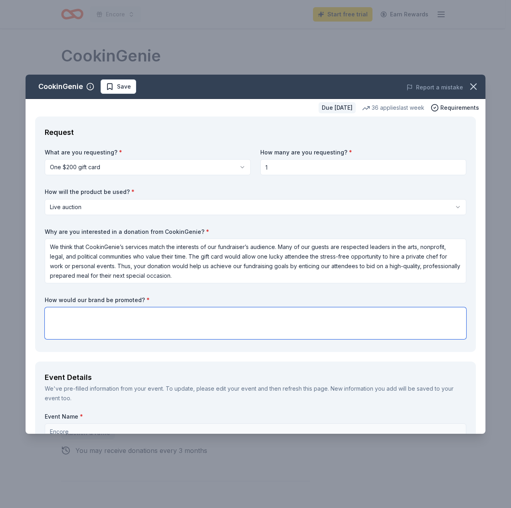
click at [141, 312] on textarea at bounding box center [256, 324] width 422 height 32
paste textarea "A donation will be used during our live auction for fundraising purposes. Your …"
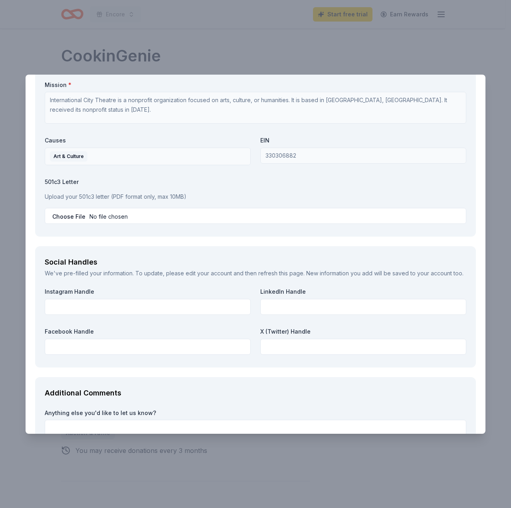
scroll to position [752, 0]
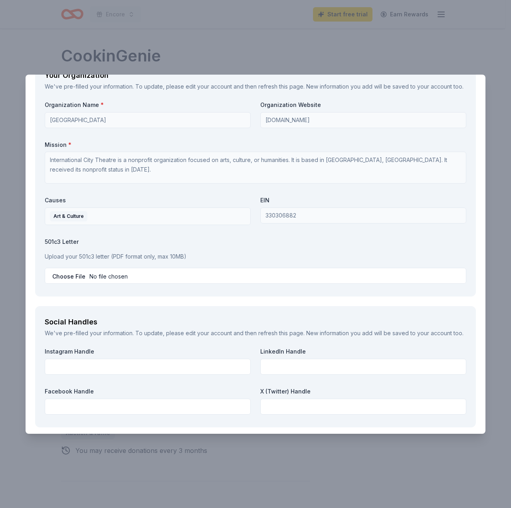
type textarea "A donation will be used during our live auction for fundraising purposes. Your …"
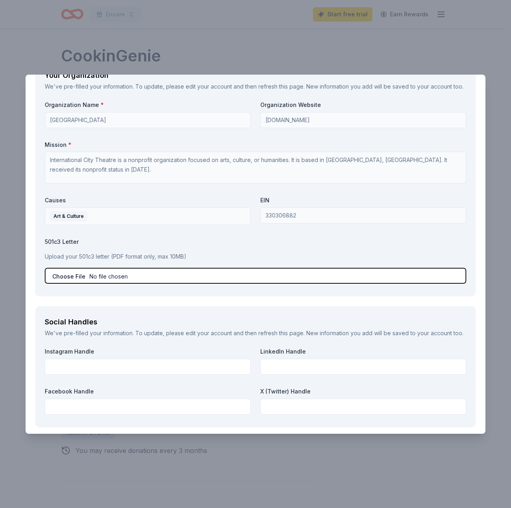
click at [69, 284] on input "file" at bounding box center [256, 276] width 422 height 16
type input "C:\fakepath\ICT Determination Letter.pdf"
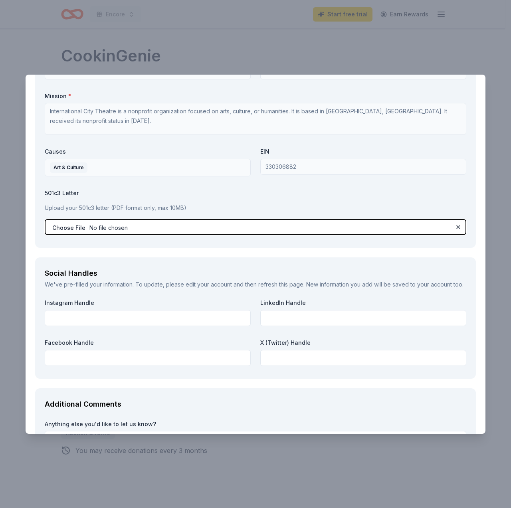
scroll to position [911, 0]
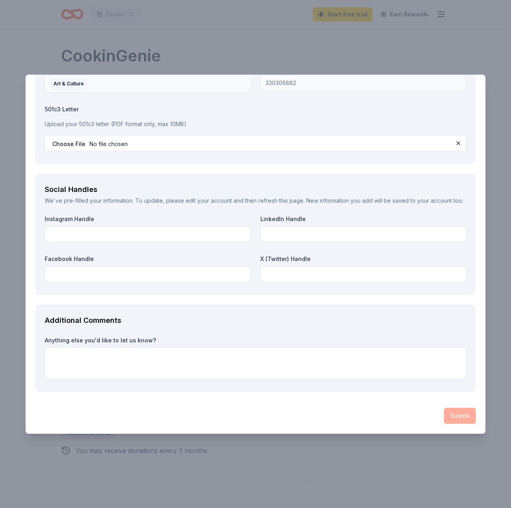
click at [110, 221] on label "Instagram Handle" at bounding box center [148, 219] width 206 height 8
click at [145, 233] on input "text" at bounding box center [148, 234] width 206 height 16
click at [278, 262] on label "X (Twitter) Handle" at bounding box center [363, 259] width 206 height 8
click at [82, 274] on input "text" at bounding box center [148, 274] width 206 height 16
click at [67, 224] on div "Instagram Handle" at bounding box center [148, 228] width 206 height 27
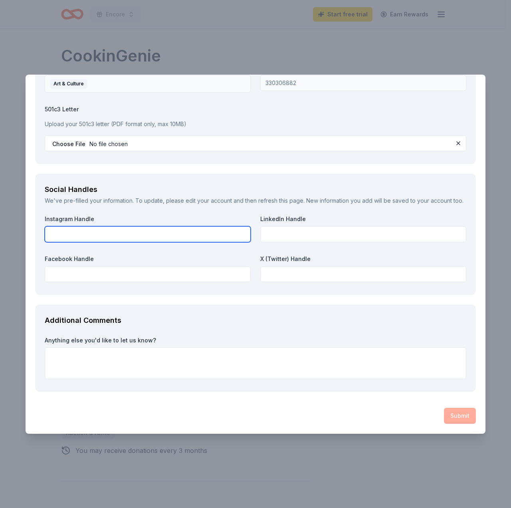
click at [65, 233] on input "text" at bounding box center [148, 234] width 206 height 16
type input "@ictlongbeach"
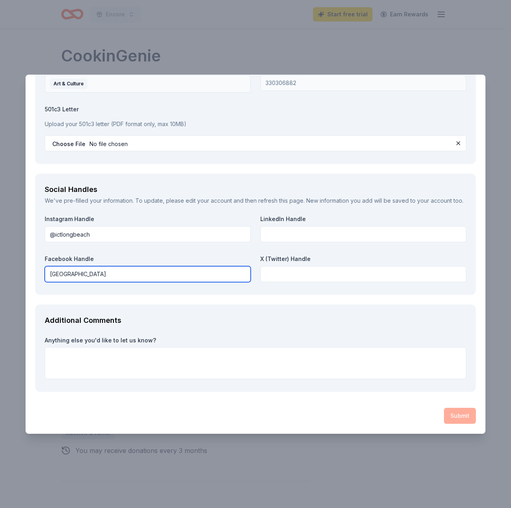
type input "International City Theatre"
click at [185, 314] on div "Additional Comments Anything else you'd like to let us know?" at bounding box center [255, 349] width 441 height 88
click at [458, 414] on div "Submit" at bounding box center [255, 416] width 441 height 16
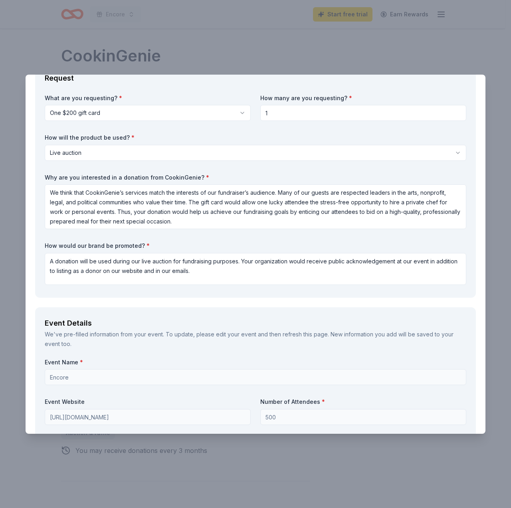
scroll to position [0, 0]
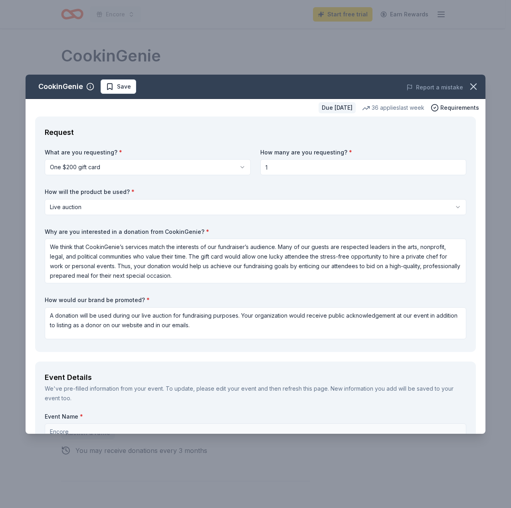
click at [246, 184] on div "What are you requesting? * One $200 gift card One $200 gift card How many are y…" at bounding box center [256, 246] width 422 height 194
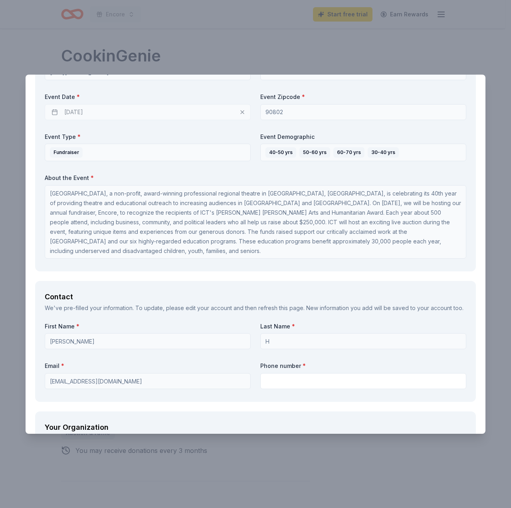
scroll to position [0, 0]
click at [305, 389] on input "text" at bounding box center [363, 381] width 206 height 16
type input "5029746174"
click at [235, 328] on div "Contact We've pre-filled your information. To update, please edit your account …" at bounding box center [255, 341] width 441 height 121
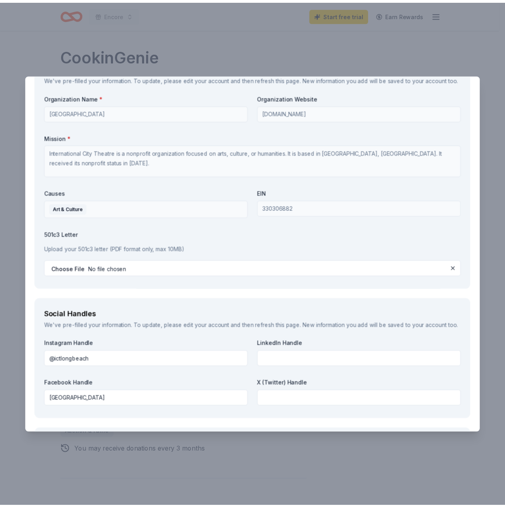
scroll to position [911, 0]
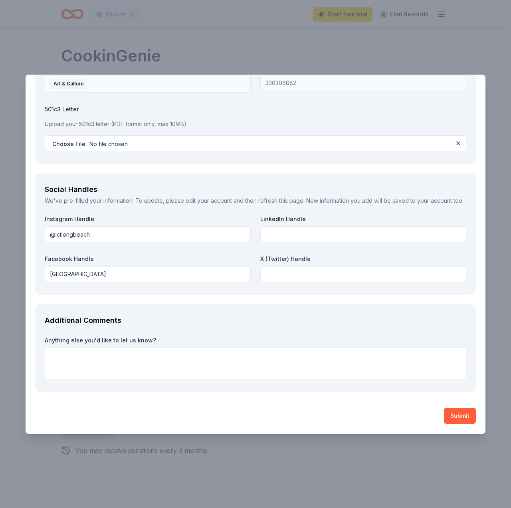
drag, startPoint x: 456, startPoint y: 411, endPoint x: 446, endPoint y: 409, distance: 10.1
click at [456, 411] on button "Submit" at bounding box center [460, 416] width 32 height 16
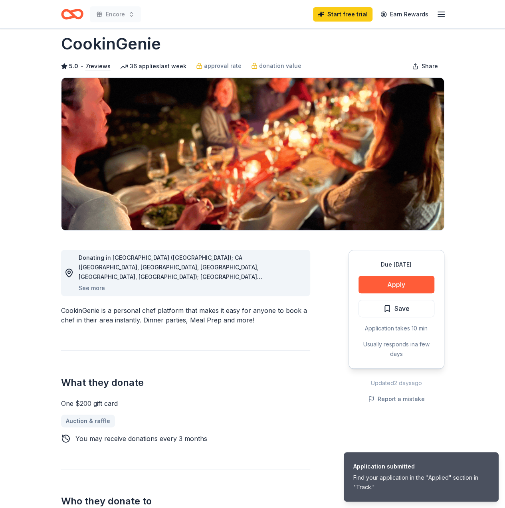
scroll to position [0, 0]
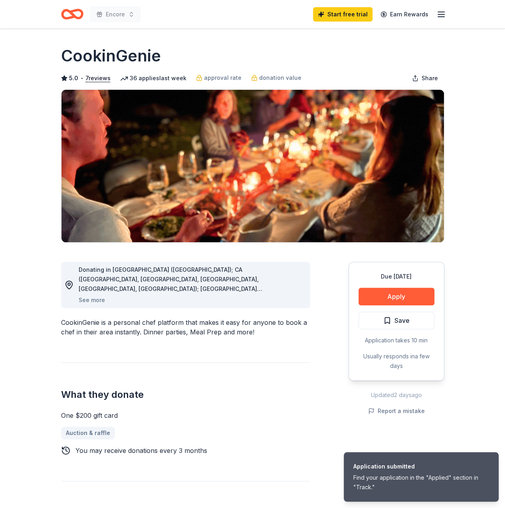
click at [77, 16] on icon "Home" at bounding box center [72, 14] width 22 height 19
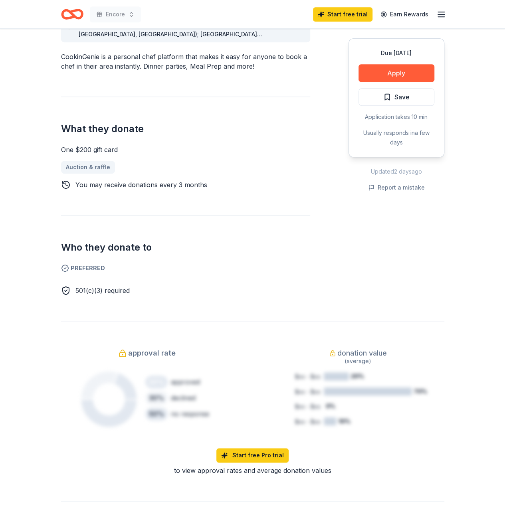
scroll to position [29, 0]
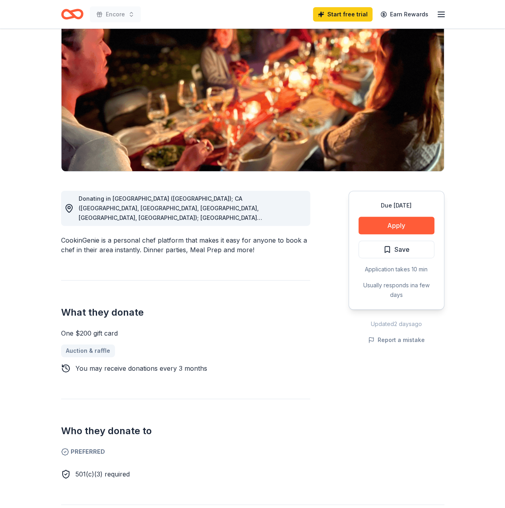
drag, startPoint x: 244, startPoint y: 299, endPoint x: 188, endPoint y: 156, distance: 153.8
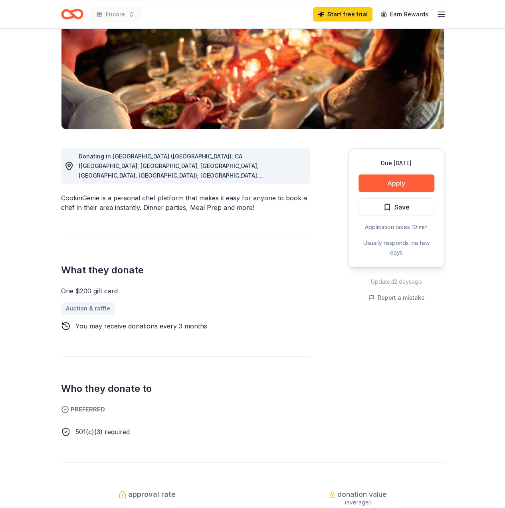
scroll to position [0, 0]
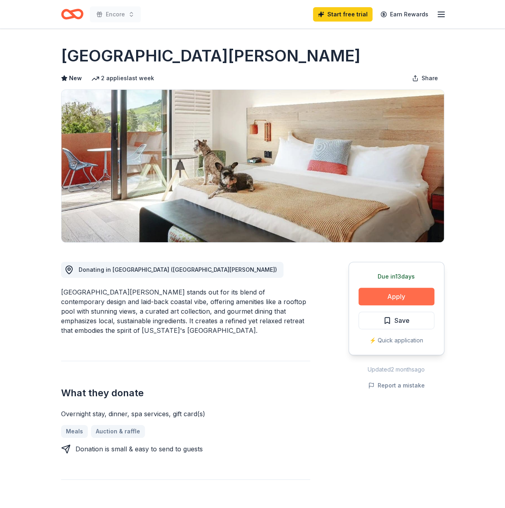
click at [419, 293] on button "Apply" at bounding box center [397, 297] width 76 height 18
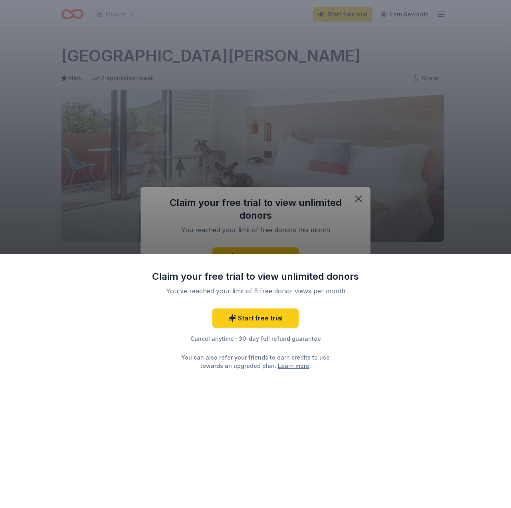
click at [355, 197] on div "Claim your free trial to view unlimited donors You've reached your limit of 5 f…" at bounding box center [255, 254] width 511 height 508
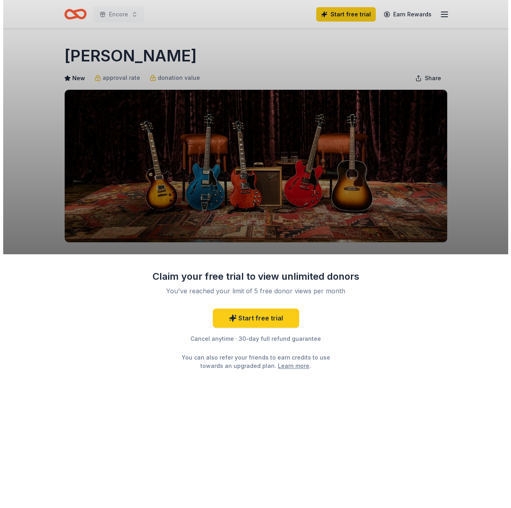
scroll to position [40, 0]
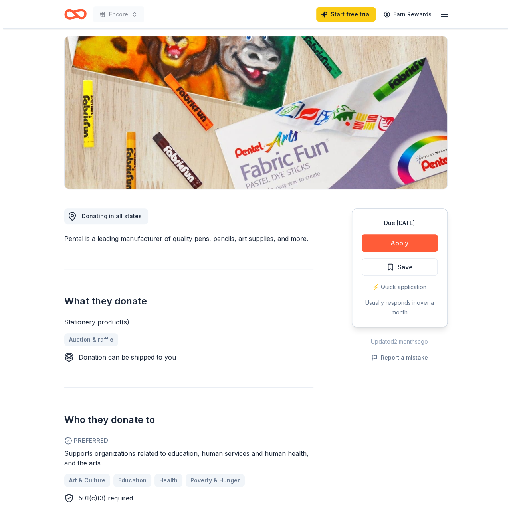
scroll to position [160, 0]
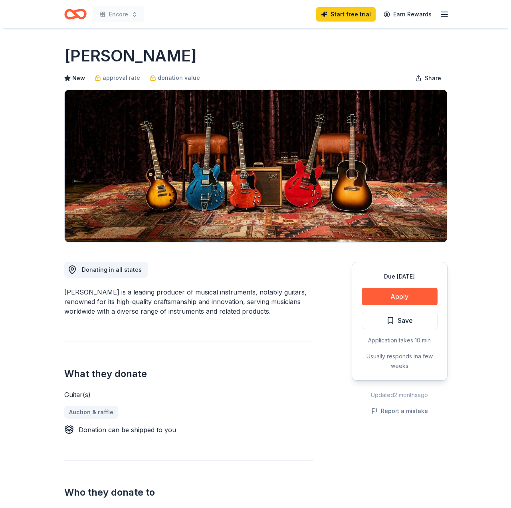
scroll to position [40, 0]
